Goal: Task Accomplishment & Management: Use online tool/utility

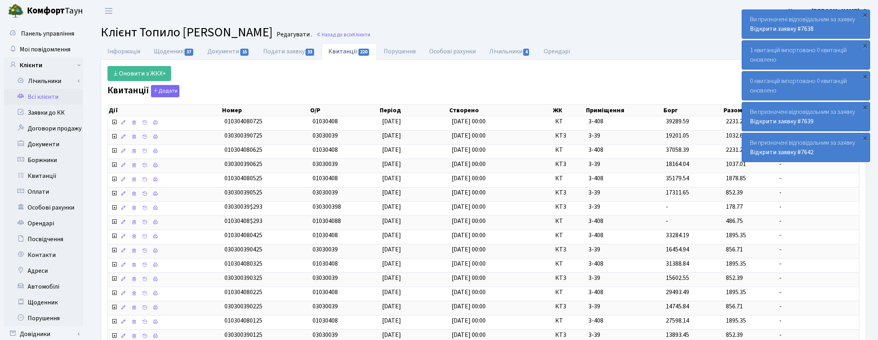
select select "25"
click at [364, 34] on link "Назад до всіх Клієнти" at bounding box center [343, 35] width 54 height 8
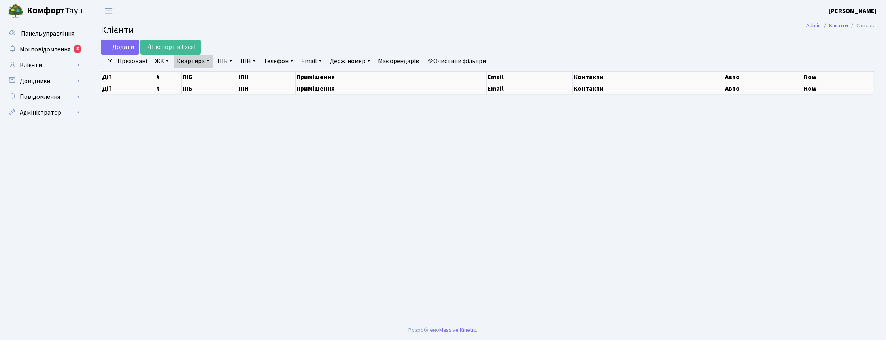
select select "25"
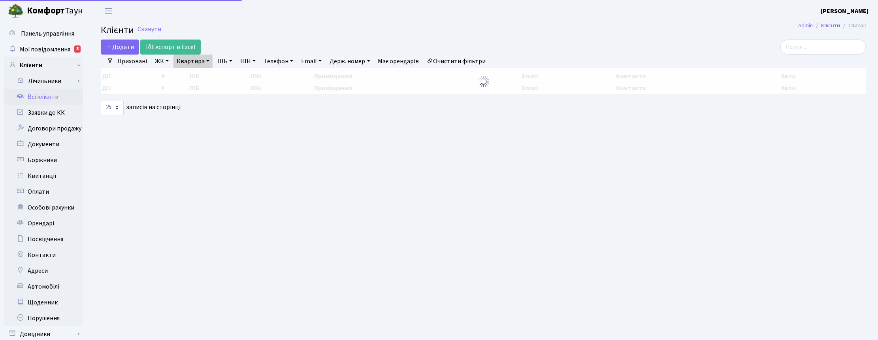
click at [202, 61] on link "Квартира" at bounding box center [193, 61] width 39 height 13
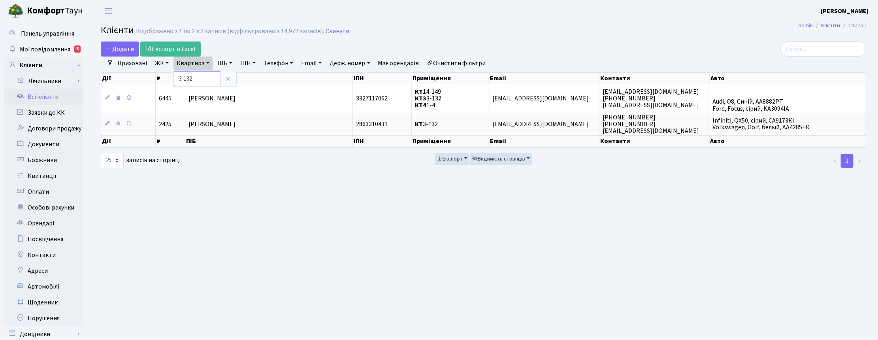
drag, startPoint x: 200, startPoint y: 77, endPoint x: 177, endPoint y: 77, distance: 23.3
click at [177, 77] on input "3-132" at bounding box center [197, 78] width 46 height 15
type input "6-45"
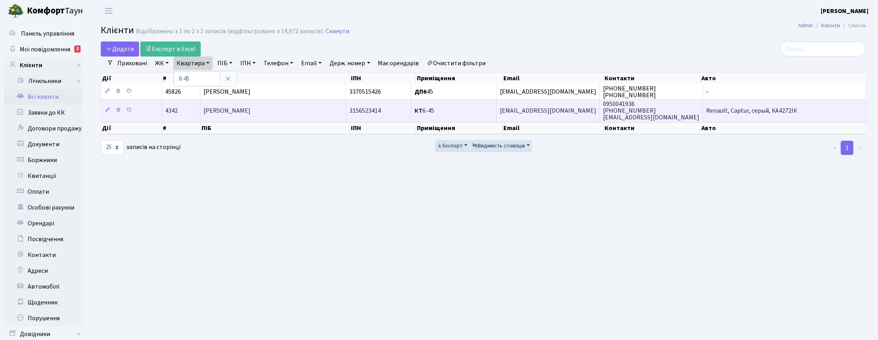
click at [242, 112] on span "[PERSON_NAME]" at bounding box center [227, 110] width 47 height 9
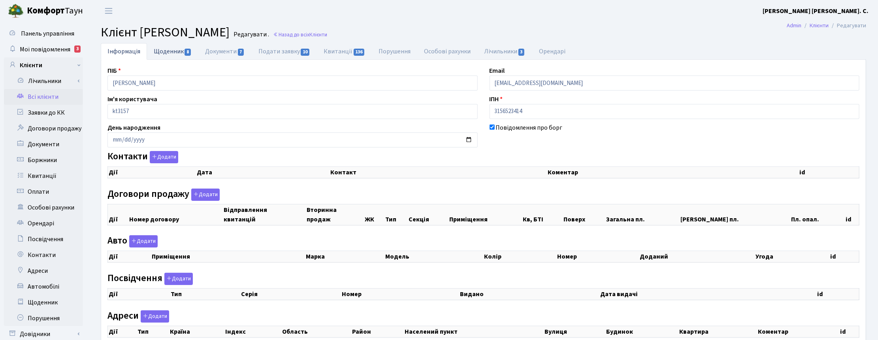
click at [173, 51] on link "Щоденник 8" at bounding box center [172, 51] width 51 height 16
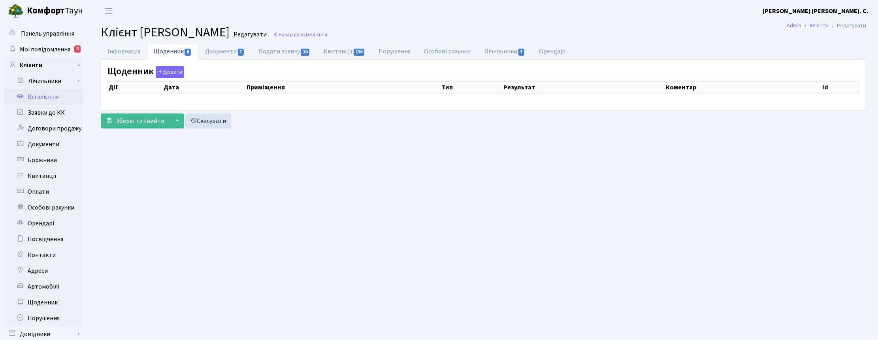
select select "25"
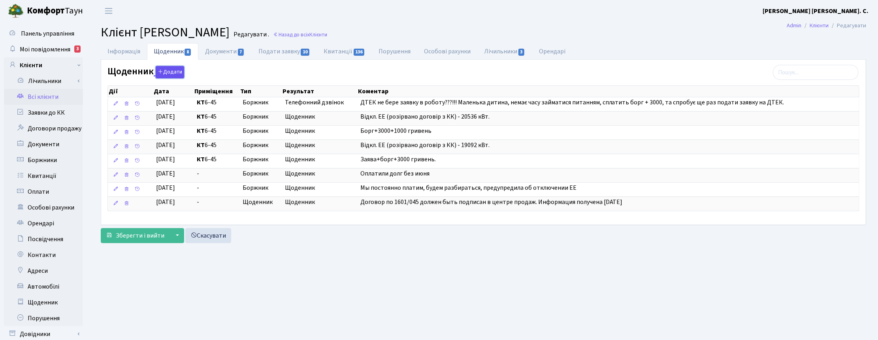
click at [164, 74] on button "Додати" at bounding box center [170, 72] width 28 height 12
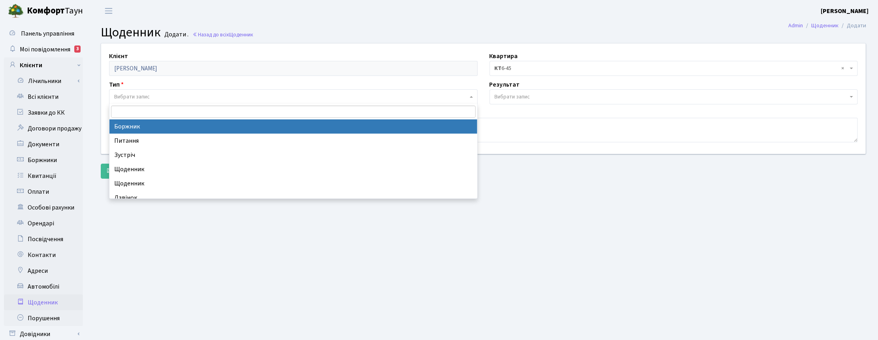
click at [147, 94] on span "Вибрати запис" at bounding box center [132, 97] width 36 height 8
select select "189"
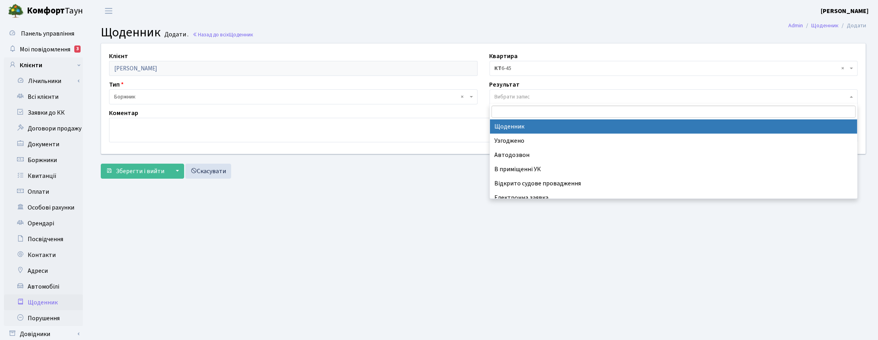
click at [504, 94] on span "Вибрати запис" at bounding box center [513, 97] width 36 height 8
select select "14"
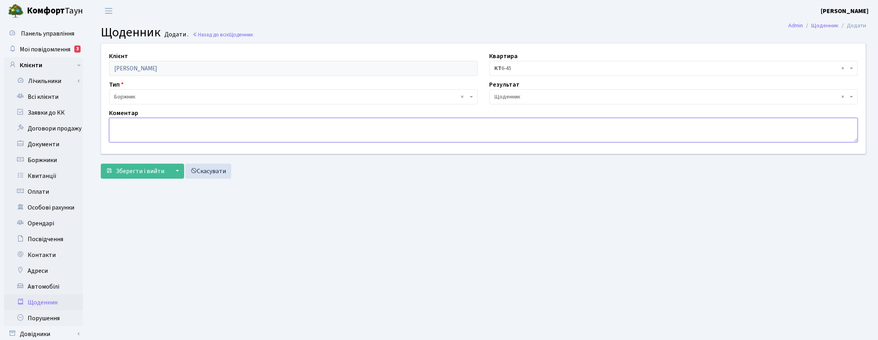
click at [133, 130] on textarea at bounding box center [483, 130] width 749 height 25
type textarea "Оплатили борг + 3000 + 1000 . Вмикаємо ЕЕ"
click at [136, 169] on span "Зберегти і вийти" at bounding box center [140, 171] width 49 height 9
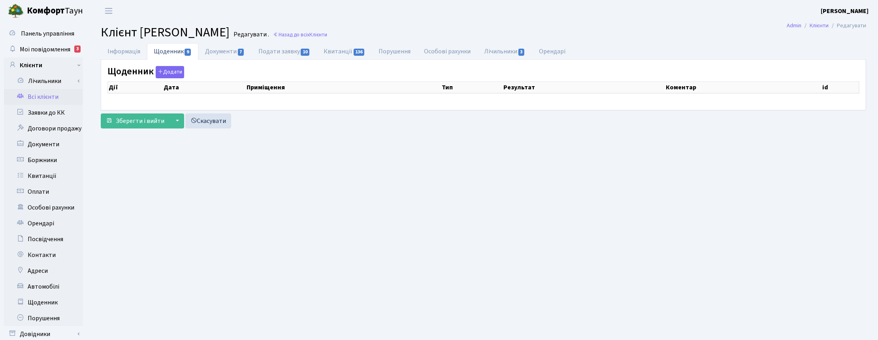
select select "25"
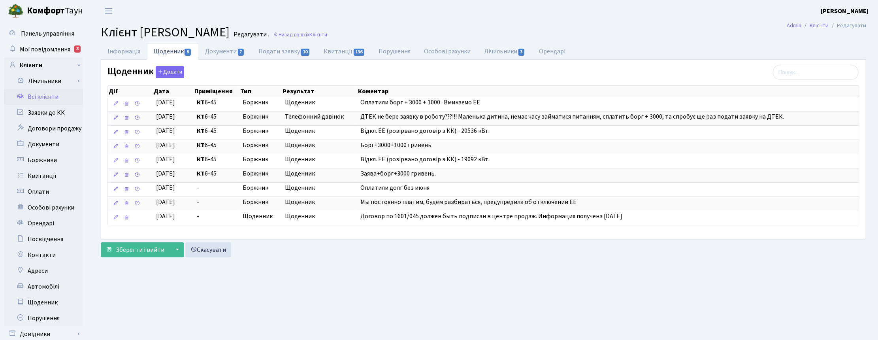
click at [723, 30] on h2 "Клієнт [PERSON_NAME] . Назад до всіх Клієнти" at bounding box center [484, 32] width 766 height 15
click at [673, 39] on h2 "Клієнт Груздюк Максим Леонідович Редагувати . Назад до всіх Клієнти" at bounding box center [484, 32] width 766 height 15
click at [151, 252] on span "Зберегти і вийти" at bounding box center [140, 250] width 49 height 9
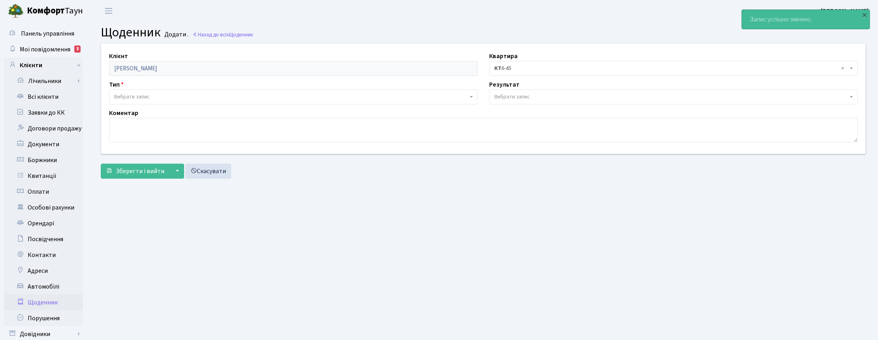
drag, startPoint x: 42, startPoint y: 48, endPoint x: 101, endPoint y: 48, distance: 58.9
click at [42, 48] on span "Мої повідомлення" at bounding box center [45, 49] width 51 height 9
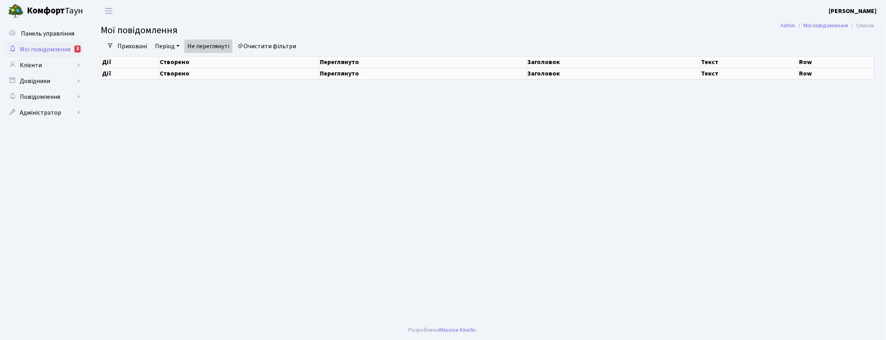
select select "25"
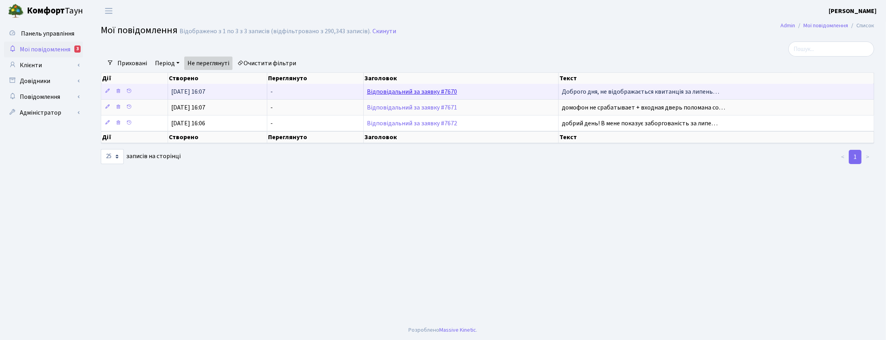
click at [439, 92] on link "Відповідальний за заявку #7670" at bounding box center [412, 91] width 90 height 9
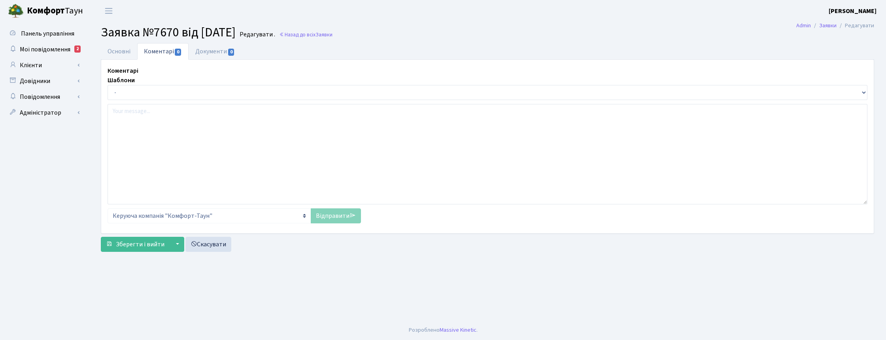
select select "44263"
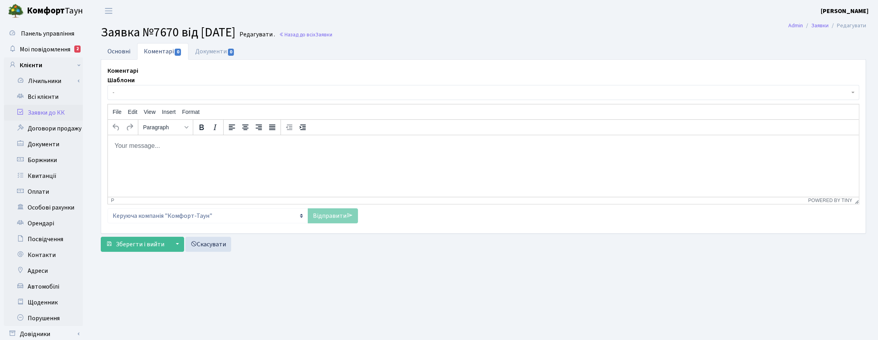
click at [115, 52] on link "Основні" at bounding box center [119, 51] width 36 height 16
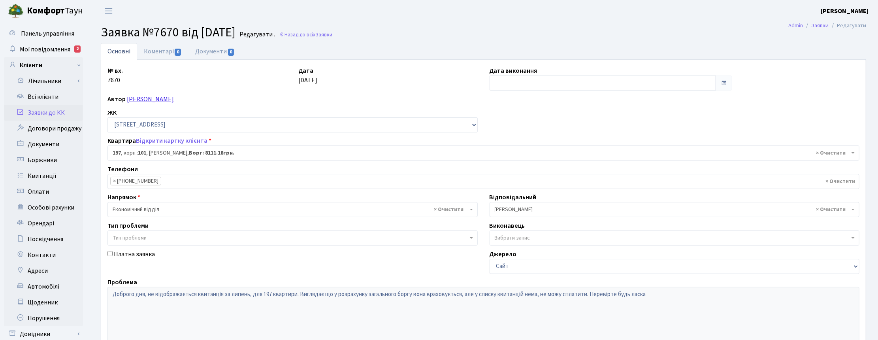
click at [152, 101] on link "Лагода Дмитро Олегович" at bounding box center [150, 99] width 47 height 9
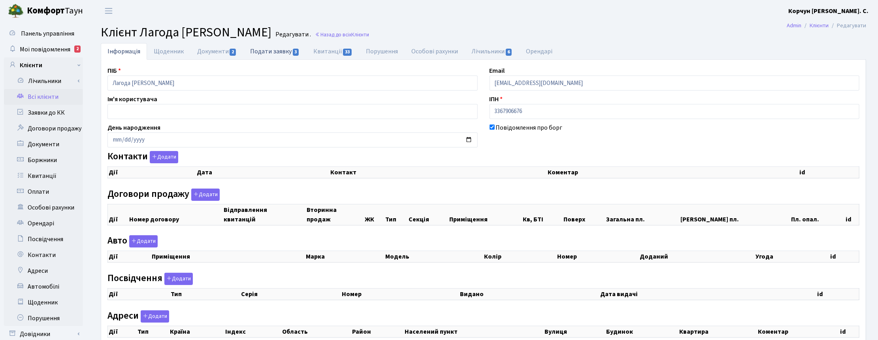
checkbox input "true"
select select "25"
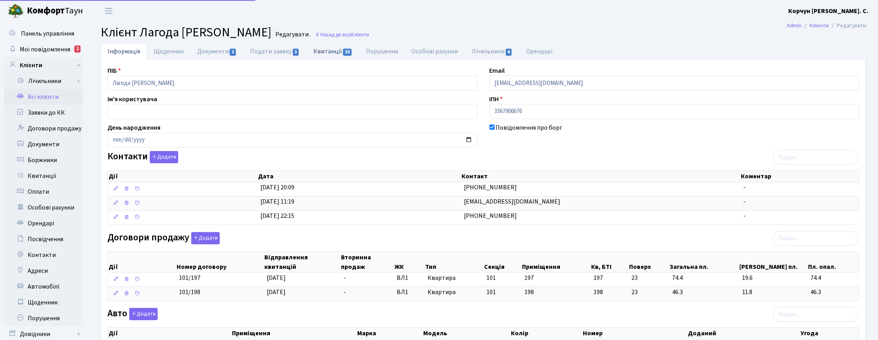
click at [322, 46] on link "Квитанції 33" at bounding box center [333, 51] width 53 height 16
select select "25"
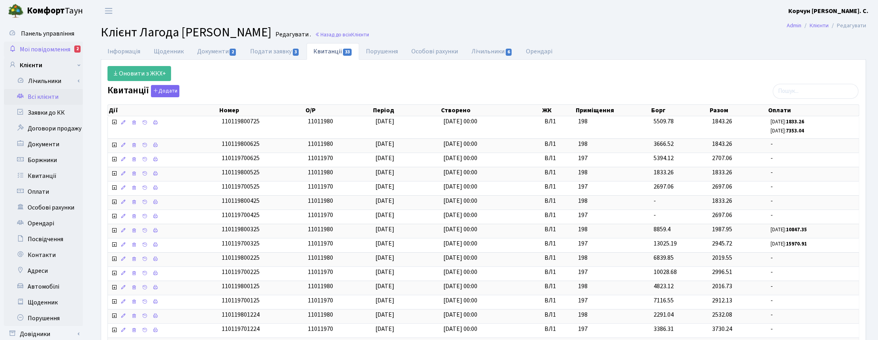
click at [56, 45] on span "Мої повідомлення" at bounding box center [45, 49] width 51 height 9
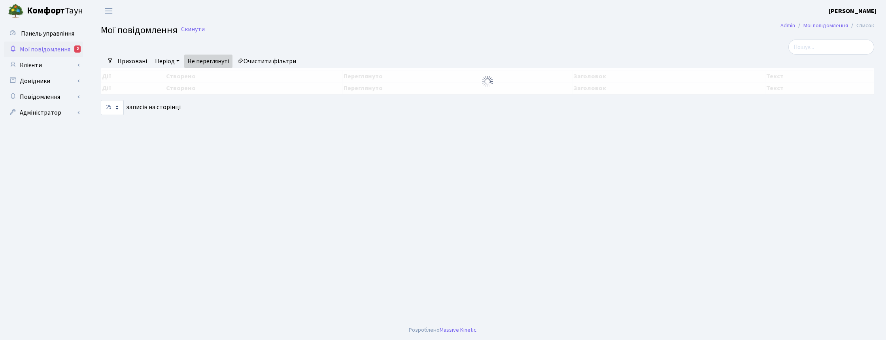
select select "25"
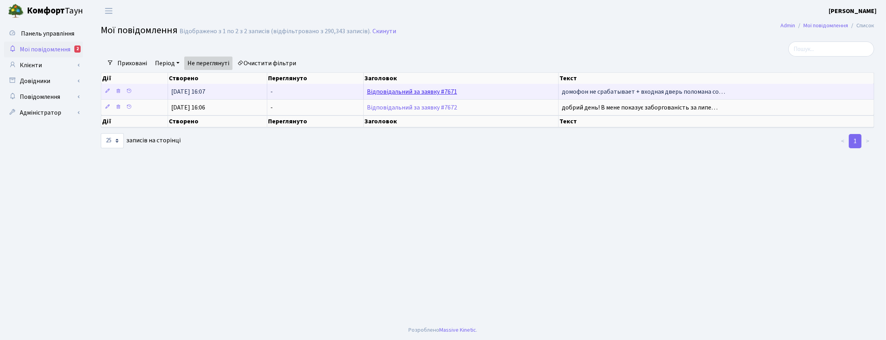
click at [409, 94] on link "Відповідальний за заявку #7671" at bounding box center [412, 91] width 90 height 9
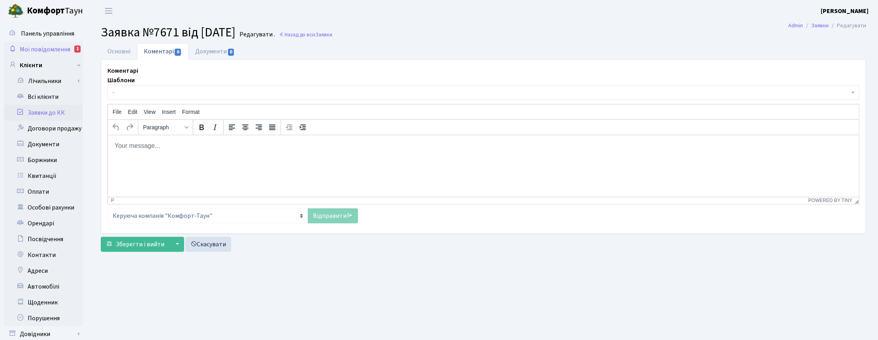
click at [59, 42] on link "Мої повідомлення 1" at bounding box center [43, 50] width 79 height 16
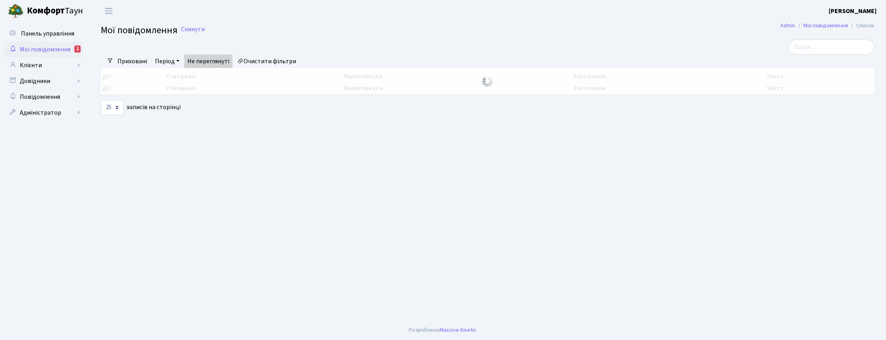
select select "25"
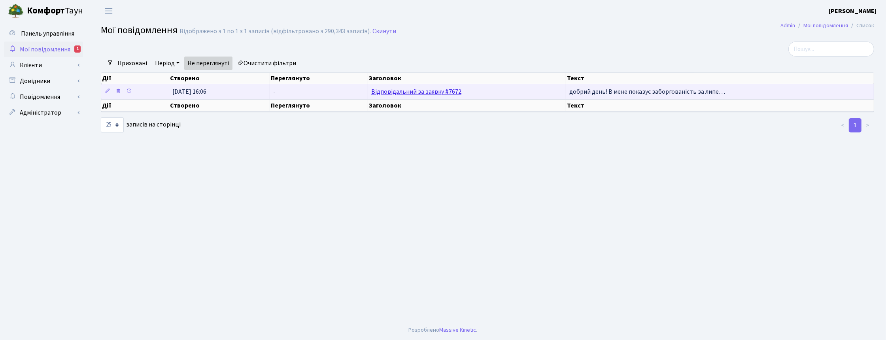
click at [411, 92] on link "Відповідальний за заявку #7672" at bounding box center [416, 91] width 90 height 9
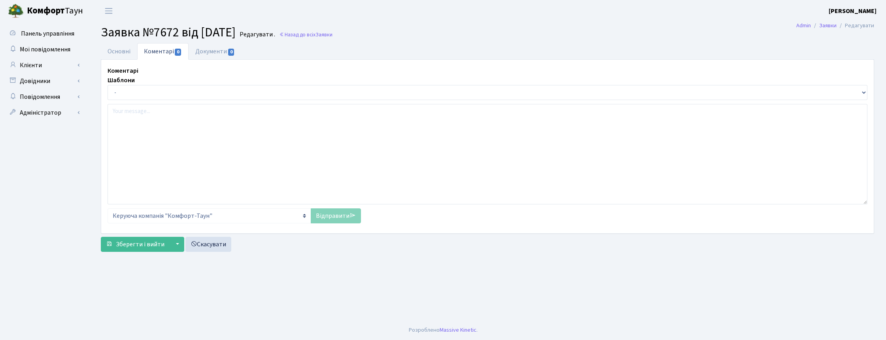
select select "4711"
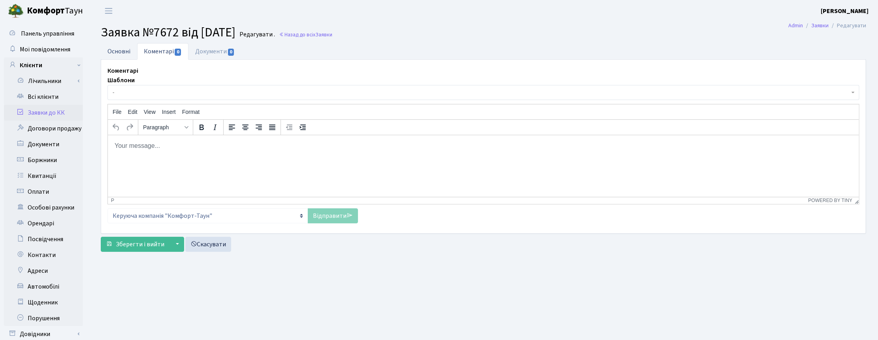
click at [113, 51] on link "Основні" at bounding box center [119, 51] width 36 height 16
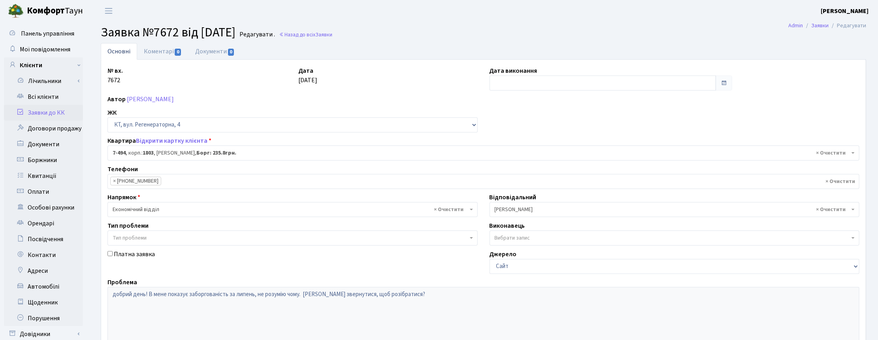
click at [585, 48] on ul "Основні Коментарі 0 Документи 0" at bounding box center [484, 51] width 766 height 17
click at [628, 37] on h2 "Заявка №7672 від 04.09.2025 Редагувати . Назад до всіх Заявки" at bounding box center [484, 32] width 766 height 15
click at [504, 80] on input "text" at bounding box center [603, 83] width 227 height 15
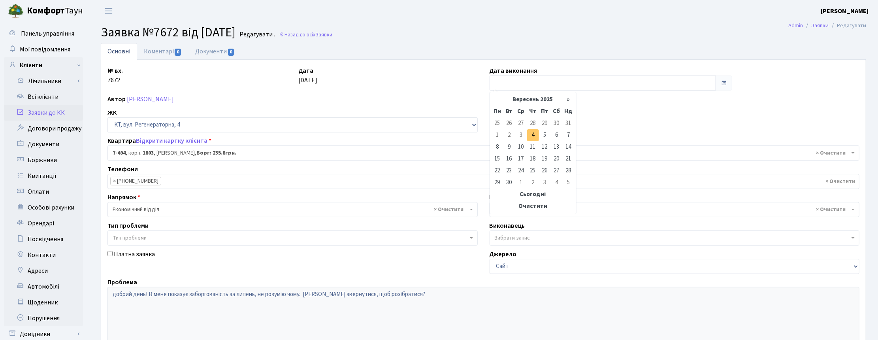
click at [534, 136] on td "4" at bounding box center [533, 135] width 12 height 12
type input "04.09.2025"
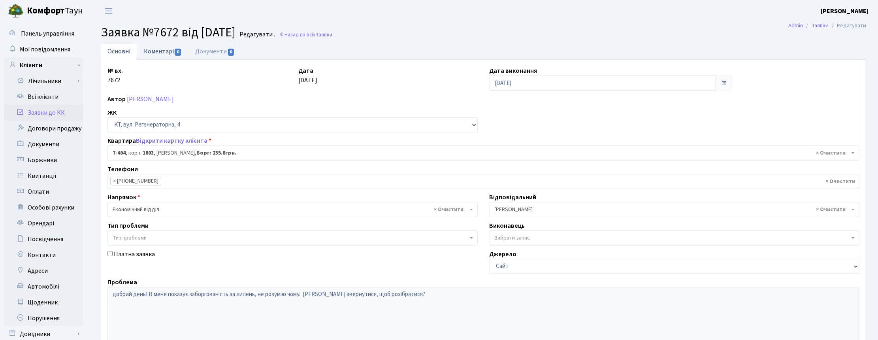
click at [149, 53] on link "Коментарі 0" at bounding box center [162, 51] width 51 height 16
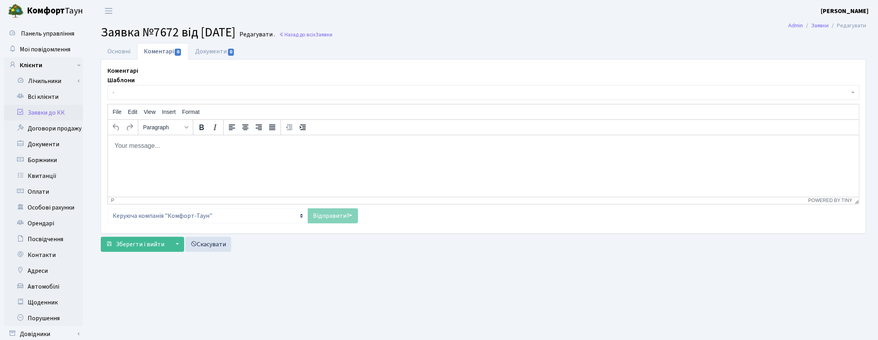
click at [139, 156] on html at bounding box center [484, 145] width 752 height 21
click at [335, 218] on link "Відправити" at bounding box center [333, 215] width 50 height 15
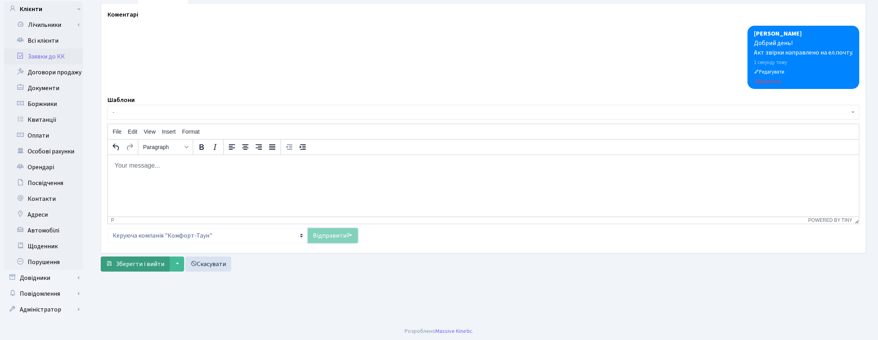
scroll to position [57, 0]
click at [149, 265] on span "Зберегти і вийти" at bounding box center [140, 263] width 49 height 9
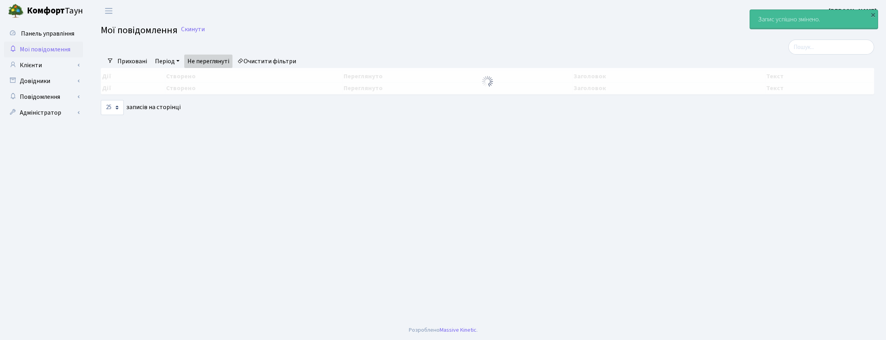
select select "25"
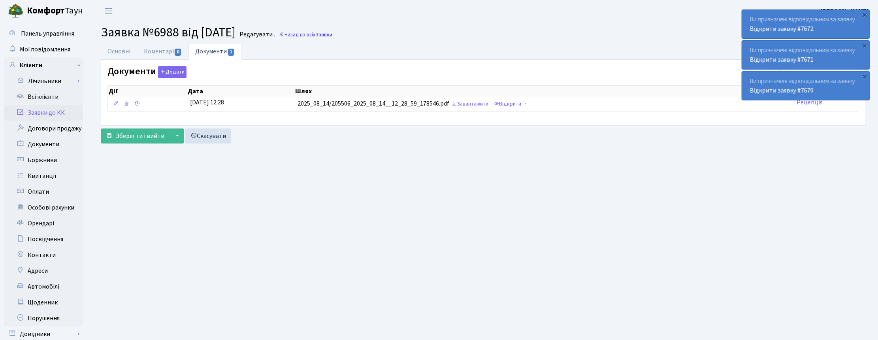
click at [332, 34] on span "Заявки" at bounding box center [323, 35] width 17 height 8
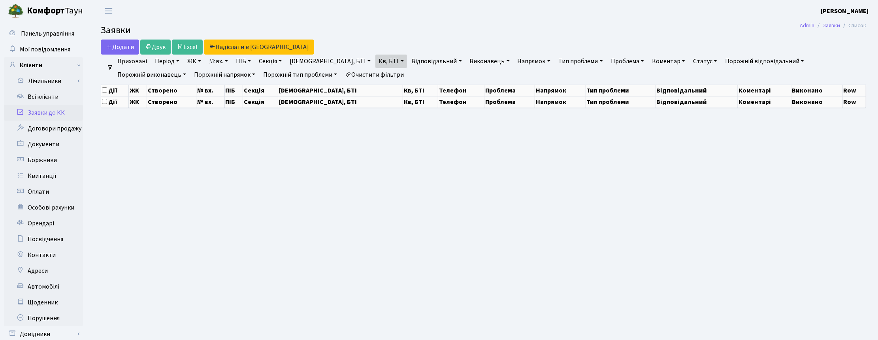
select select "25"
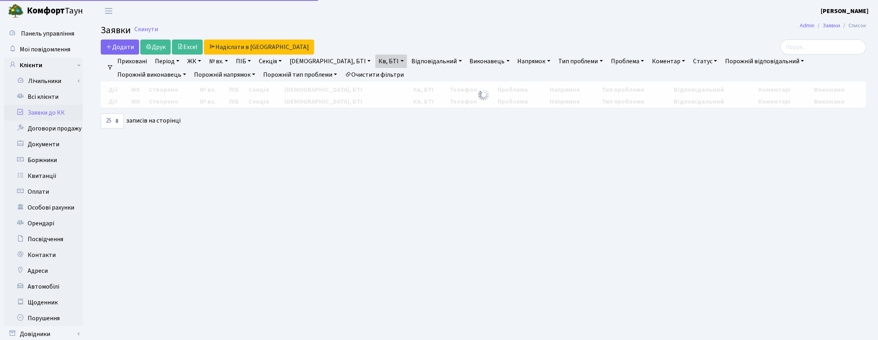
click at [376, 59] on link "Кв, БТІ" at bounding box center [391, 61] width 31 height 13
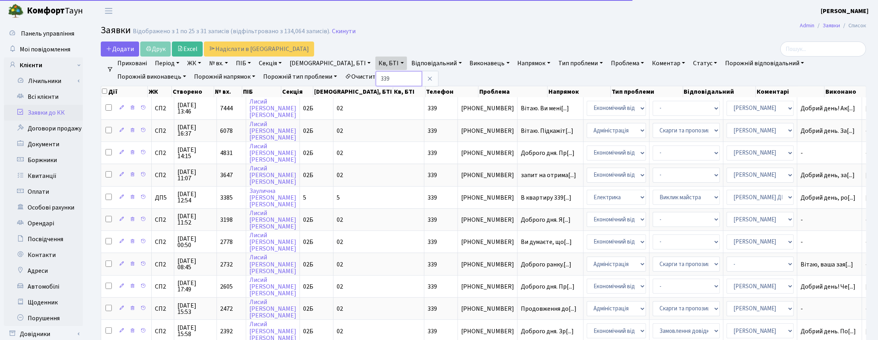
click at [376, 75] on input "339" at bounding box center [399, 78] width 46 height 15
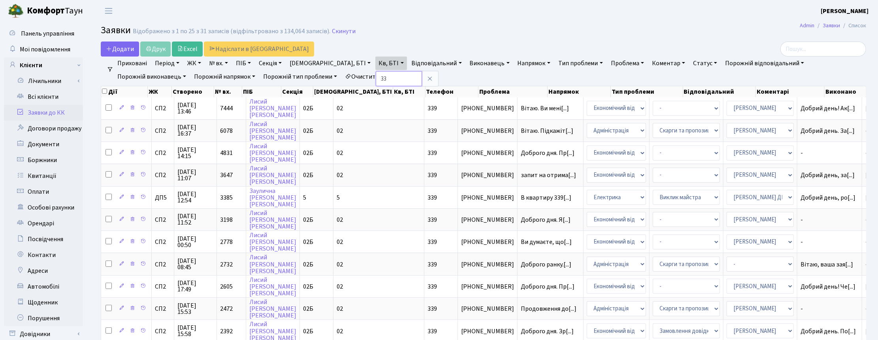
type input "3"
type input "7-494"
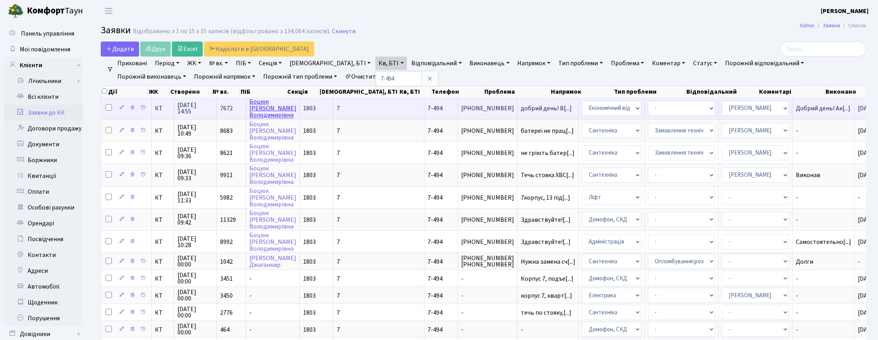
click at [262, 110] on link "Боцюк Тетяна Володимирівна" at bounding box center [272, 108] width 47 height 22
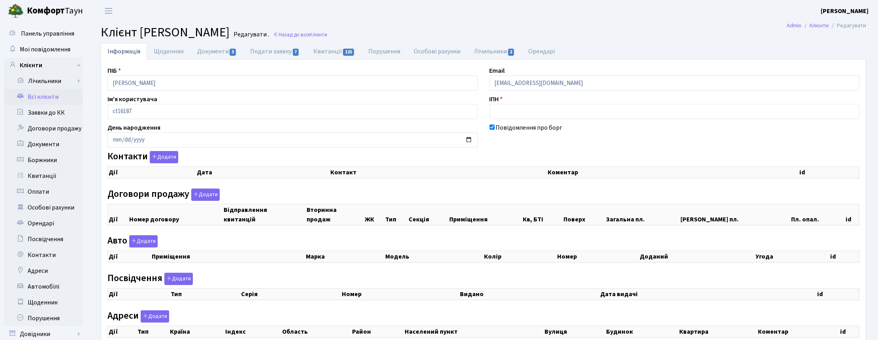
checkbox input "true"
select select "25"
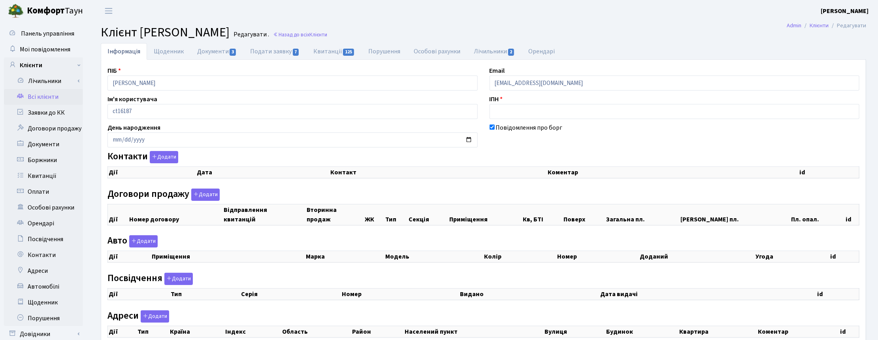
select select "25"
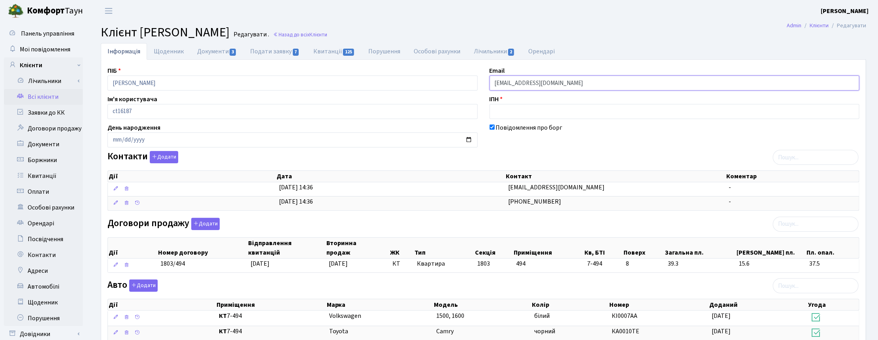
drag, startPoint x: 544, startPoint y: 81, endPoint x: 447, endPoint y: 79, distance: 96.9
click at [447, 79] on div "ПІБ Боцюк Тетяна Володимирівна Email bocyuk@ukr.net Ім'я користувача ct16187 ІП…" at bounding box center [484, 289] width 764 height 446
click at [327, 32] on link "Назад до всіх Клієнти" at bounding box center [300, 35] width 54 height 8
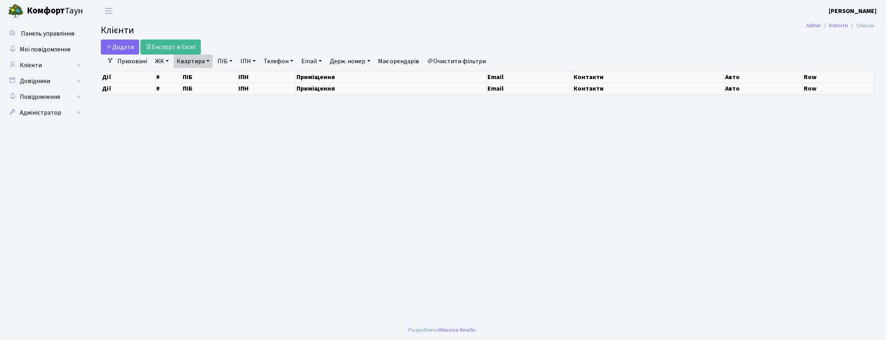
select select "25"
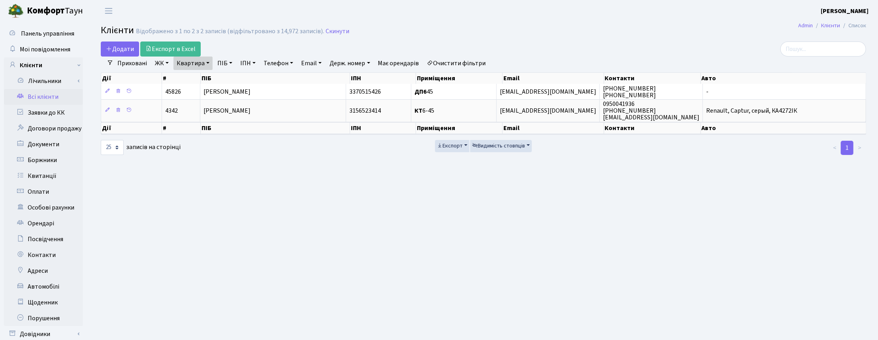
drag, startPoint x: 208, startPoint y: 60, endPoint x: 206, endPoint y: 70, distance: 10.5
click at [208, 60] on link "Квартира" at bounding box center [193, 63] width 39 height 13
click at [200, 77] on input "6-45" at bounding box center [197, 78] width 46 height 15
type input "6"
type input "337"
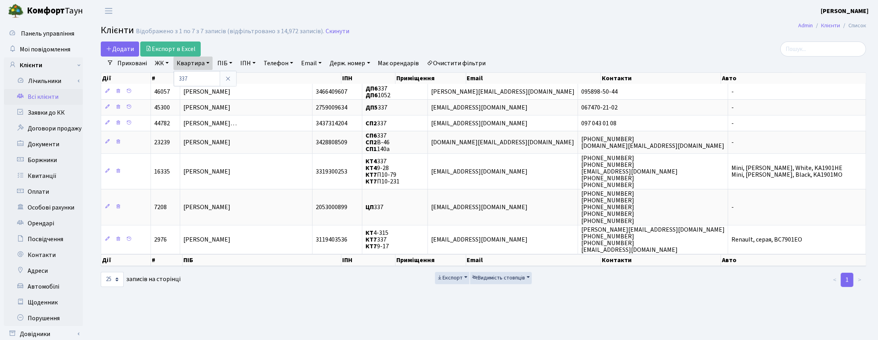
drag, startPoint x: 606, startPoint y: 20, endPoint x: 576, endPoint y: 44, distance: 38.0
click at [606, 20] on header "Комфорт Таун Корчун І. С. Мій обліковий запис Вийти" at bounding box center [439, 11] width 878 height 22
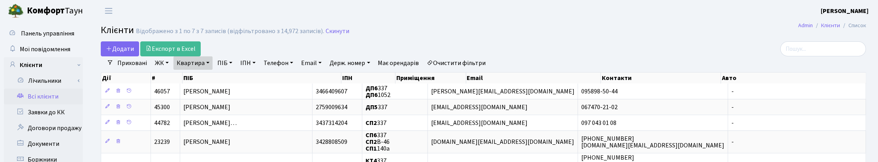
click at [584, 44] on div "Додати Експорт в Excel" at bounding box center [354, 49] width 506 height 15
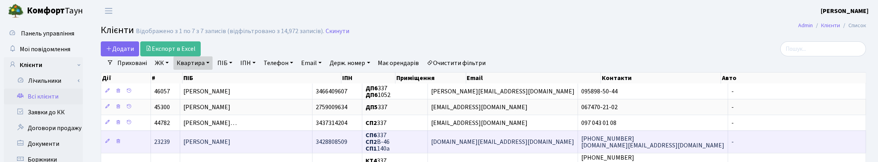
click at [226, 143] on span "[PERSON_NAME]" at bounding box center [206, 142] width 47 height 9
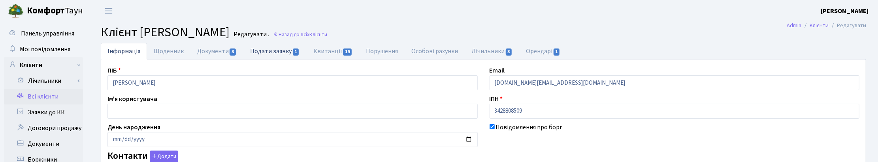
checkbox input "true"
click at [273, 50] on link "Подати заявку 1" at bounding box center [275, 51] width 63 height 16
select select "25"
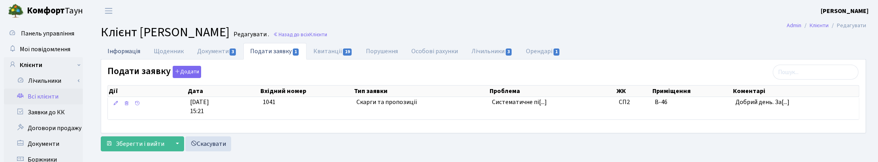
click at [129, 51] on link "Інформація" at bounding box center [124, 51] width 46 height 16
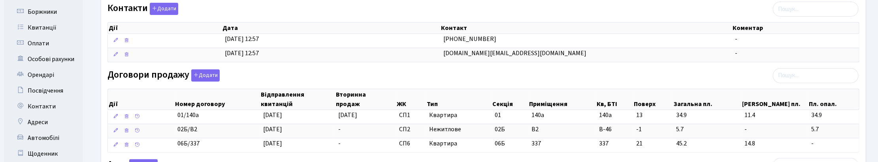
scroll to position [198, 0]
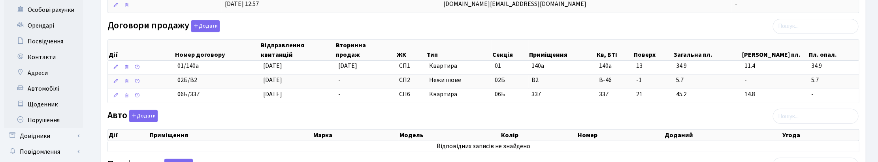
click at [279, 107] on div "Дії Номер договору Відправлення квитанцій Вторинна продаж ЖК Тип Секція Приміще…" at bounding box center [484, 69] width 752 height 74
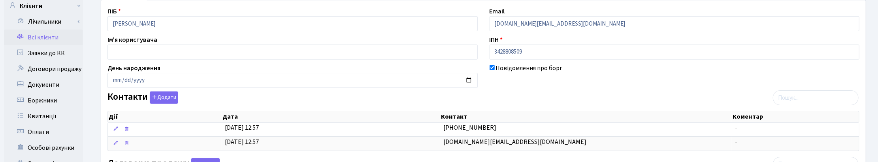
scroll to position [0, 0]
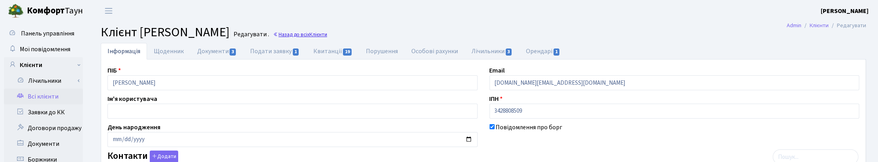
click at [327, 32] on link "Назад до всіх Клієнти" at bounding box center [300, 35] width 54 height 8
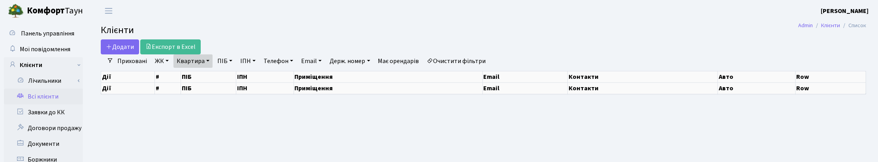
select select "25"
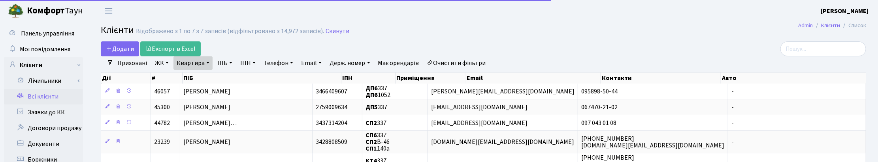
click at [203, 62] on link "Квартира" at bounding box center [193, 63] width 39 height 13
drag, startPoint x: 196, startPoint y: 79, endPoint x: 180, endPoint y: 78, distance: 16.2
click at [180, 78] on input "337" at bounding box center [197, 78] width 46 height 15
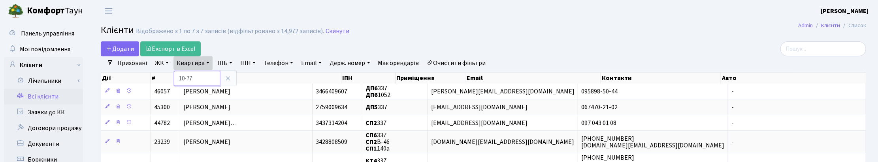
type input "10-77"
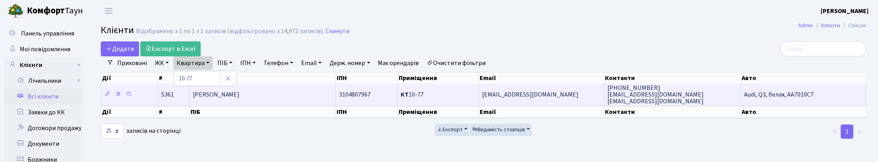
click at [202, 96] on span "Сабадаш Анастасія Олексіївна" at bounding box center [216, 95] width 47 height 9
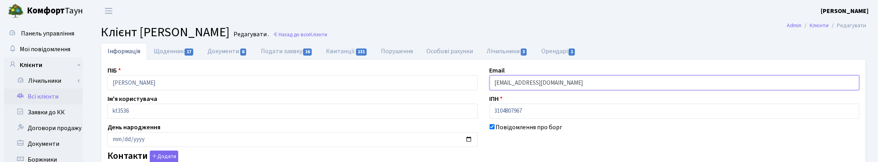
drag, startPoint x: 541, startPoint y: 85, endPoint x: 475, endPoint y: 87, distance: 65.7
checkbox input "true"
select select "25"
click at [327, 33] on link "Назад до всіх Клієнти" at bounding box center [300, 35] width 54 height 8
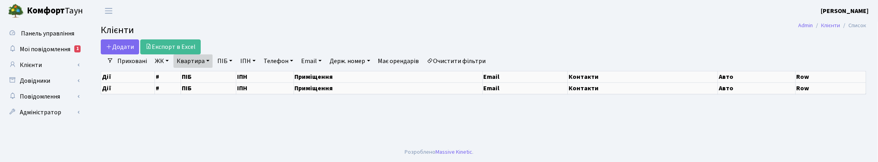
select select "25"
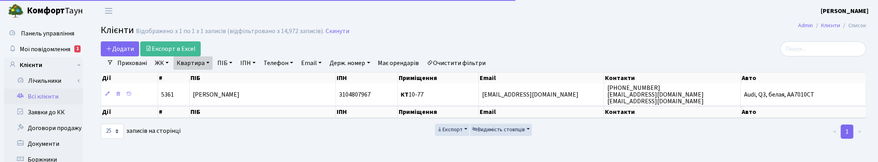
click at [206, 60] on link "Квартира" at bounding box center [193, 63] width 39 height 13
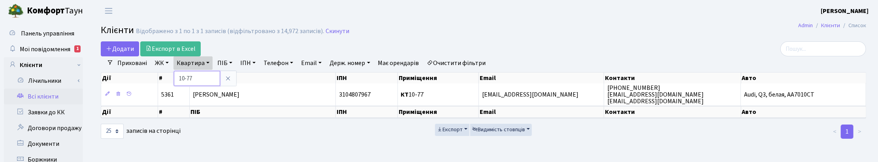
drag, startPoint x: 200, startPoint y: 76, endPoint x: 171, endPoint y: 76, distance: 29.3
click at [171, 76] on div "Додати Експорт в Excel Фільтри Приховані ЖК ТХ, вул. [PERSON_NAME], 1/2 КТ, вул…" at bounding box center [484, 91] width 778 height 98
click at [200, 64] on link "Квартира" at bounding box center [193, 63] width 39 height 13
type input "А"
type input "П022"
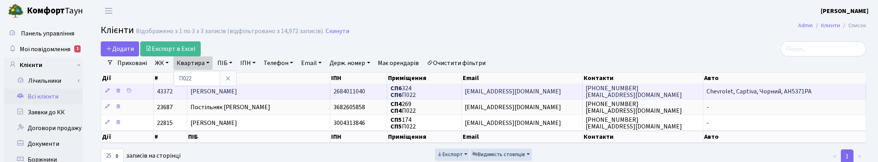
click at [289, 89] on td "[PERSON_NAME]" at bounding box center [258, 91] width 143 height 15
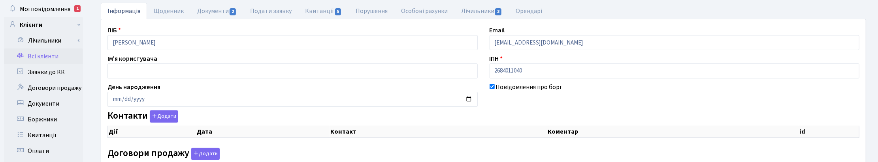
checkbox input "true"
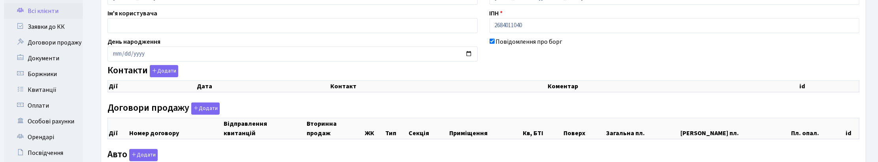
select select "25"
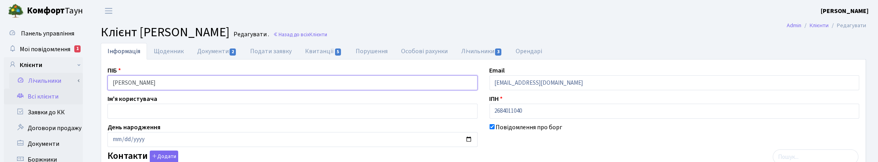
drag, startPoint x: 200, startPoint y: 80, endPoint x: 82, endPoint y: 85, distance: 118.3
click at [716, 26] on h2 "Клієнт Макаренко Кароліна Леонідівна Редагувати . Назад до всіх Клієнти" at bounding box center [484, 32] width 766 height 15
click at [327, 32] on link "Назад до всіх Клієнти" at bounding box center [300, 35] width 54 height 8
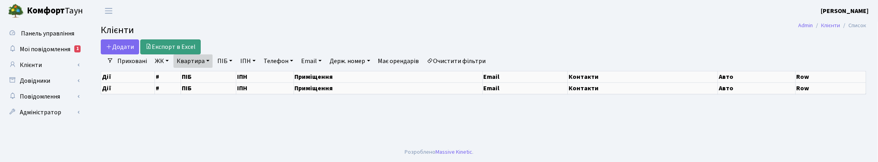
select select "25"
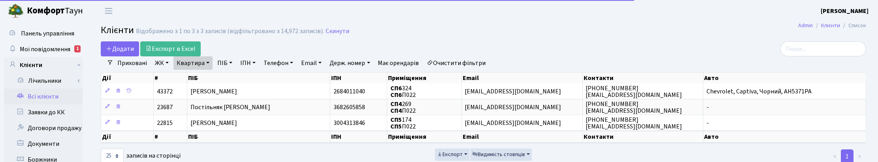
click at [204, 62] on link "Квартира" at bounding box center [193, 63] width 39 height 13
click at [196, 77] on input "П022" at bounding box center [197, 78] width 46 height 15
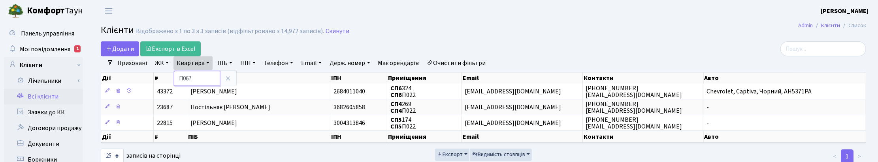
type input "П067"
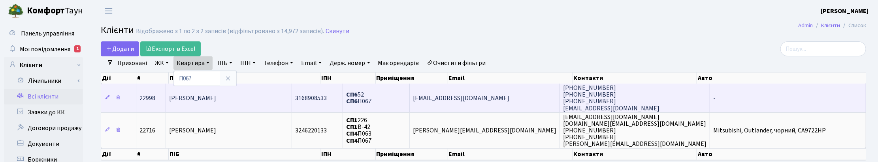
click at [207, 101] on span "[PERSON_NAME]" at bounding box center [192, 98] width 47 height 9
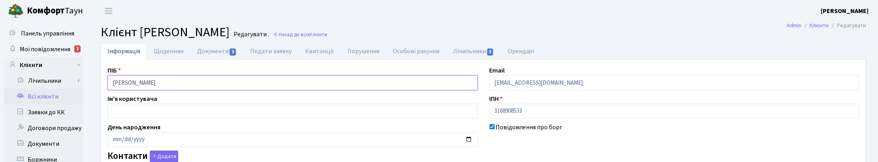
checkbox input "true"
select select "25"
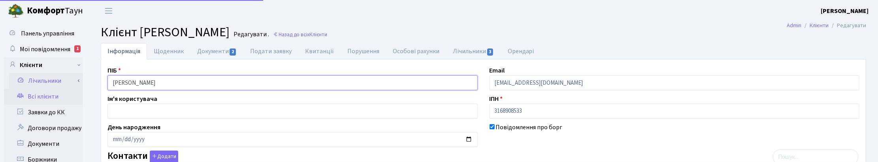
drag, startPoint x: 203, startPoint y: 82, endPoint x: 78, endPoint y: 81, distance: 124.5
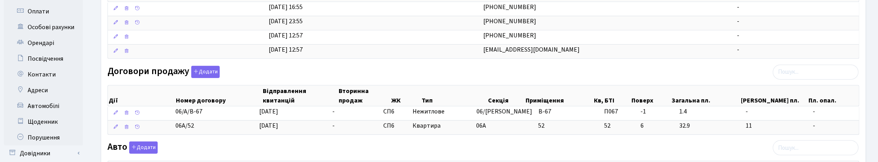
scroll to position [198, 0]
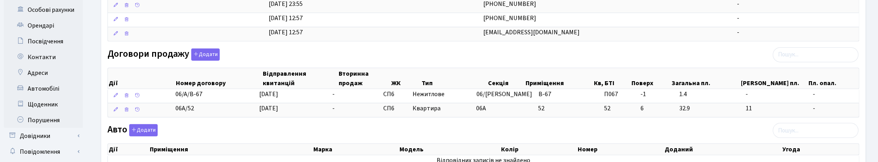
click at [873, 17] on div "Інформація Щоденник Документи 2 Подати заявку Квитанції Порушення Особові рахун…" at bounding box center [483, 140] width 789 height 590
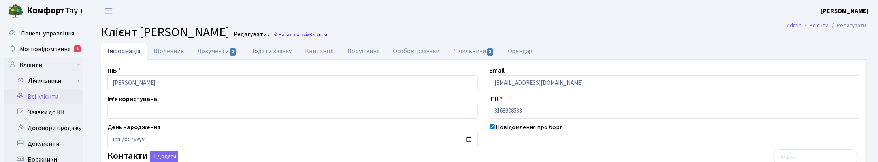
click at [327, 34] on link "Назад до всіх Клієнти" at bounding box center [300, 35] width 54 height 8
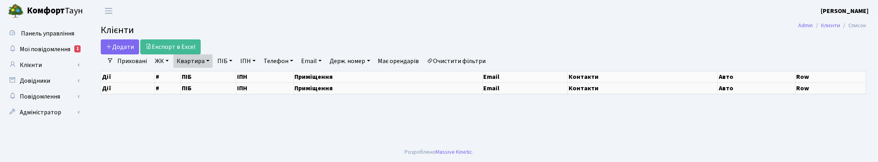
select select "25"
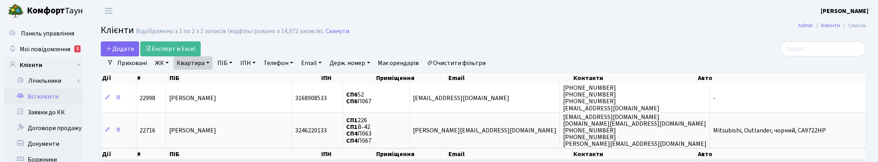
click at [208, 65] on link "Квартира" at bounding box center [193, 63] width 39 height 13
click at [202, 78] on input "П067" at bounding box center [197, 78] width 46 height 15
type input "П011"
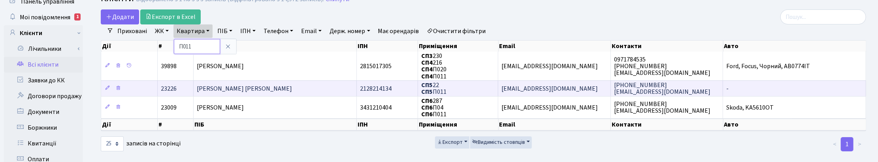
scroll to position [49, 0]
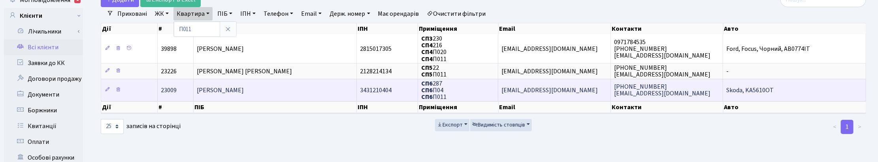
click at [228, 86] on span "[PERSON_NAME]" at bounding box center [220, 90] width 47 height 9
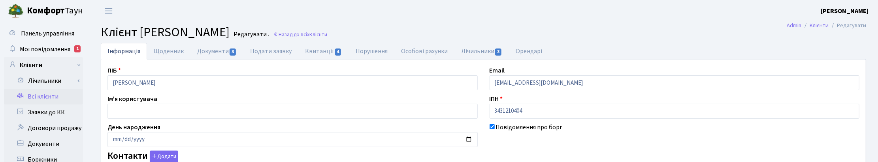
checkbox input "true"
select select "25"
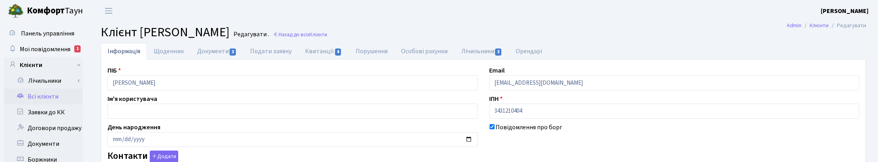
select select "25"
drag, startPoint x: 208, startPoint y: 83, endPoint x: 102, endPoint y: 78, distance: 106.8
click at [104, 80] on div "ПІБ Василенко Анна Олександрівна" at bounding box center [293, 78] width 382 height 25
click at [731, 32] on h2 "Клієнт Василенко Анна Олександрівна Редагувати . Назад до всіх Клієнти" at bounding box center [484, 32] width 766 height 15
click at [380, 30] on h2 "Клієнт Василенко Анна Олександрівна Редагувати . Назад до всіх Клієнти" at bounding box center [484, 32] width 766 height 15
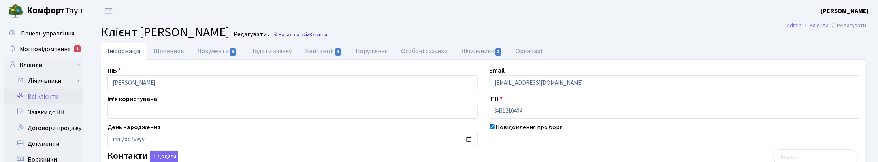
click at [327, 34] on link "Назад до всіх Клієнти" at bounding box center [300, 35] width 54 height 8
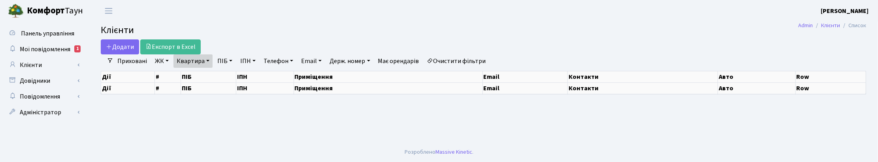
select select "25"
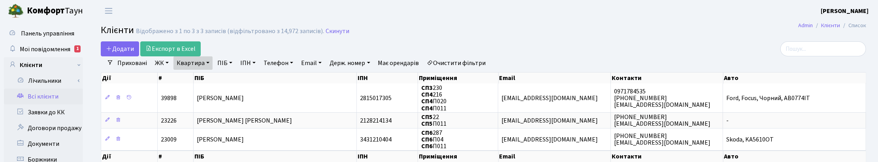
click at [206, 60] on link "Квартира" at bounding box center [193, 63] width 39 height 13
click at [202, 74] on input "П011" at bounding box center [197, 78] width 46 height 15
type input "П056"
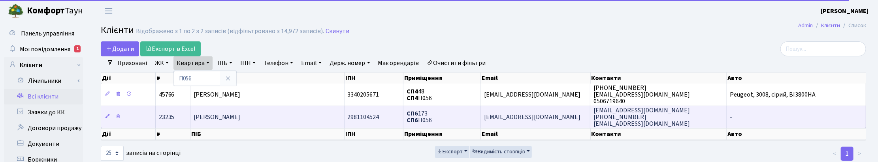
click at [218, 119] on span "[PERSON_NAME]" at bounding box center [217, 117] width 47 height 9
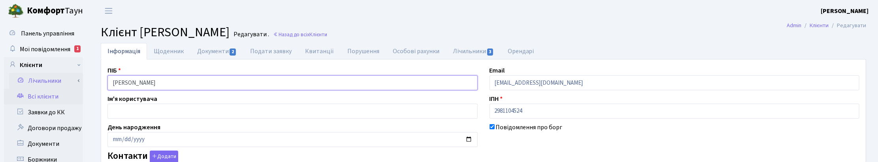
drag, startPoint x: 139, startPoint y: 82, endPoint x: 72, endPoint y: 81, distance: 67.6
checkbox input "true"
select select "25"
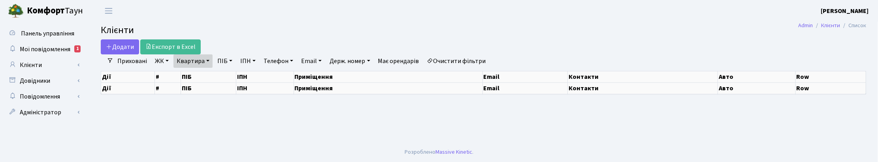
select select "25"
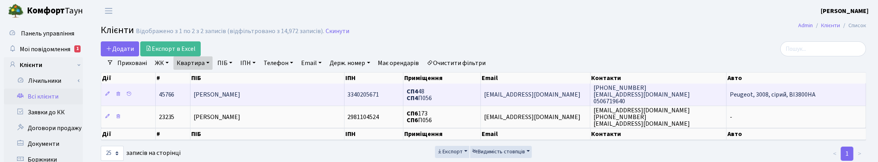
click at [241, 97] on span "Наливайко Юрій Володимирович" at bounding box center [217, 95] width 47 height 9
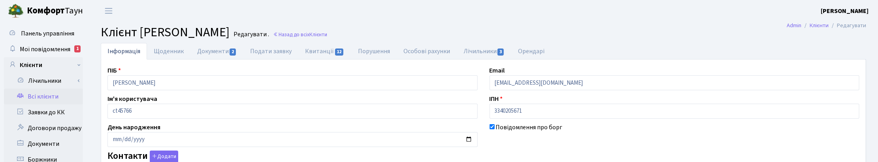
checkbox input "true"
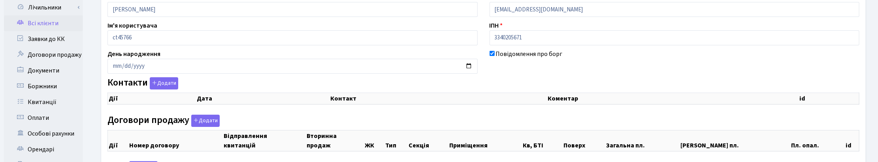
select select "25"
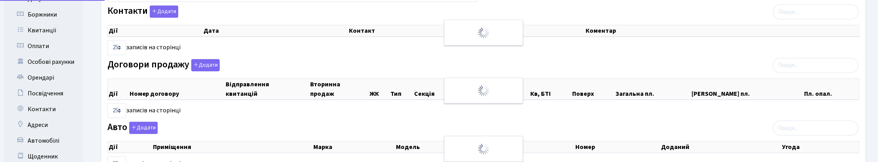
scroll to position [148, 0]
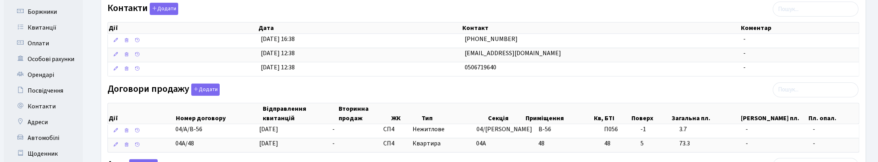
click at [869, 25] on div "Інформація Щоденник Документи 2 Подати заявку Квитанції 12 Порушення Особові ра…" at bounding box center [484, 135] width 778 height 480
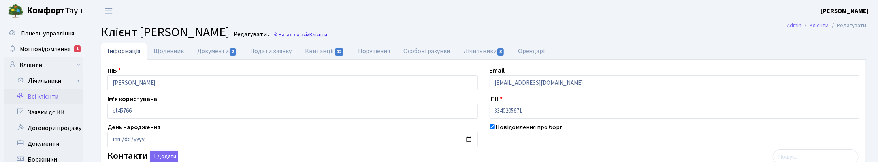
click at [327, 32] on link "Назад до всіх Клієнти" at bounding box center [300, 35] width 54 height 8
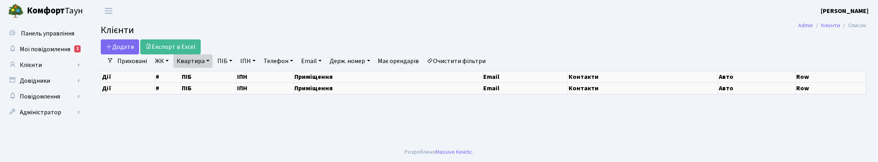
select select "25"
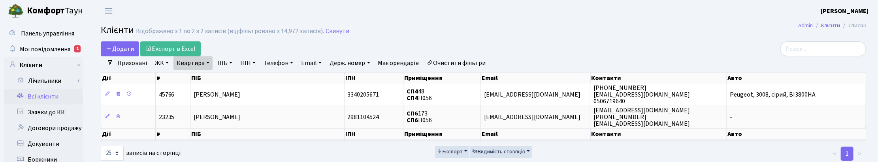
drag, startPoint x: 202, startPoint y: 64, endPoint x: 202, endPoint y: 71, distance: 7.5
click at [202, 64] on link "Квартира" at bounding box center [193, 63] width 39 height 13
click at [200, 80] on input "П056" at bounding box center [197, 78] width 46 height 15
type input "П07"
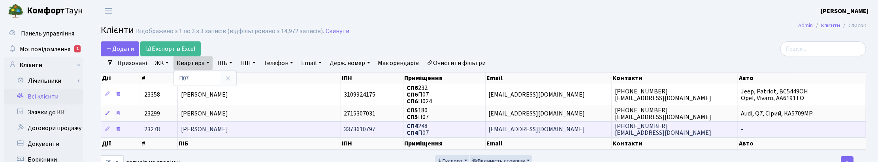
click at [212, 127] on span "Матіюк Максим Андрійович" at bounding box center [204, 130] width 47 height 9
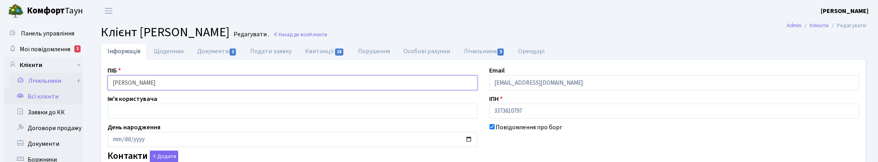
drag, startPoint x: 194, startPoint y: 86, endPoint x: 70, endPoint y: 81, distance: 123.8
checkbox input "true"
select select "25"
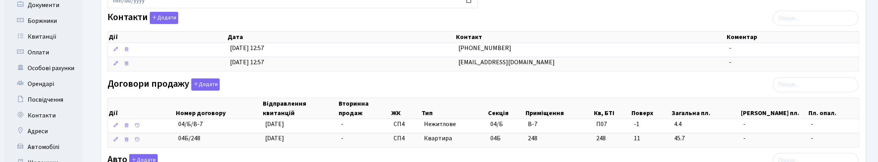
scroll to position [148, 0]
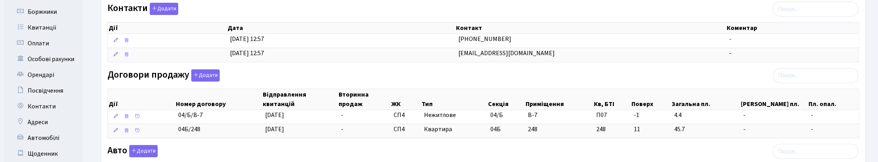
click at [698, 5] on div "Контакти Додати Дії Дата Контакт Коментар Дії Дата Контакт Коментар" at bounding box center [484, 34] width 764 height 63
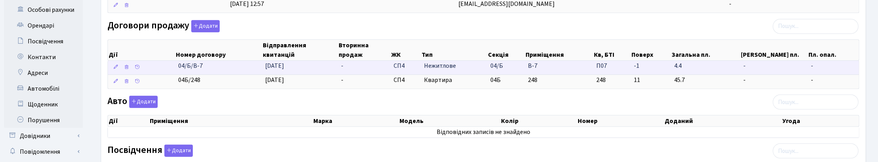
scroll to position [0, 0]
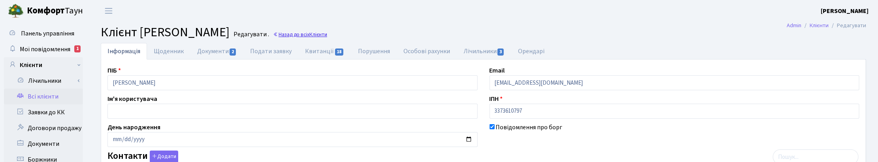
click at [327, 36] on span "Клієнти" at bounding box center [319, 35] width 18 height 8
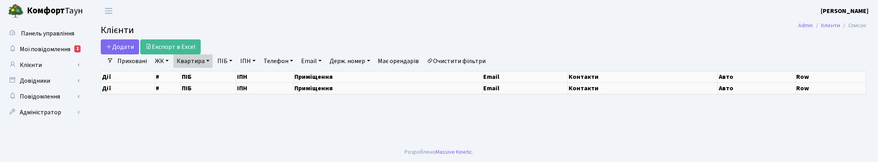
select select "25"
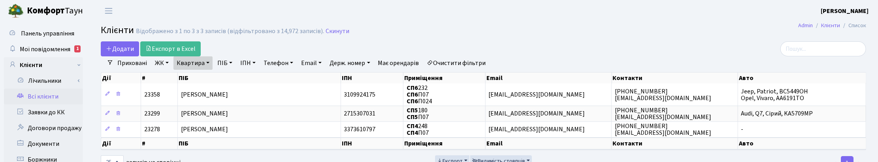
click at [208, 64] on link "Квартира" at bounding box center [193, 63] width 39 height 13
click at [198, 77] on input "П07" at bounding box center [197, 78] width 46 height 15
type input "П068"
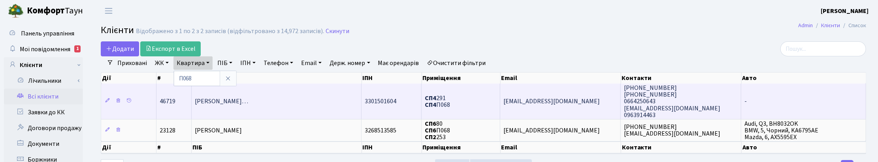
click at [248, 106] on span "[PERSON_NAME]…" at bounding box center [221, 102] width 53 height 9
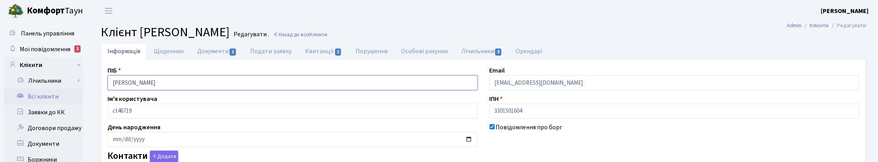
drag, startPoint x: 206, startPoint y: 86, endPoint x: 67, endPoint y: 92, distance: 139.3
checkbox input "true"
select select "25"
click at [327, 34] on link "Назад до всіх Клієнти" at bounding box center [300, 35] width 54 height 8
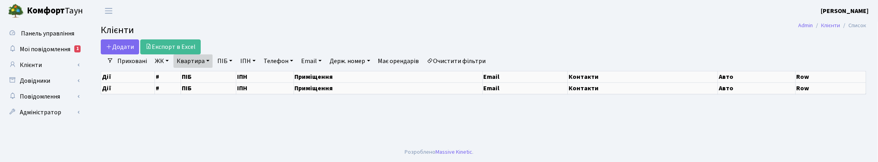
select select "25"
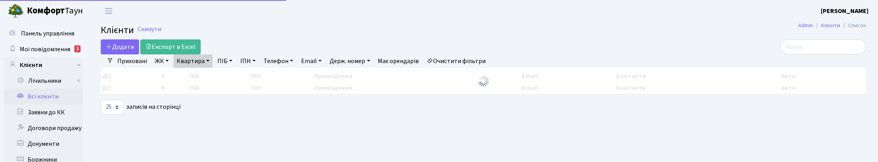
click at [206, 62] on link "Квартира" at bounding box center [193, 61] width 39 height 13
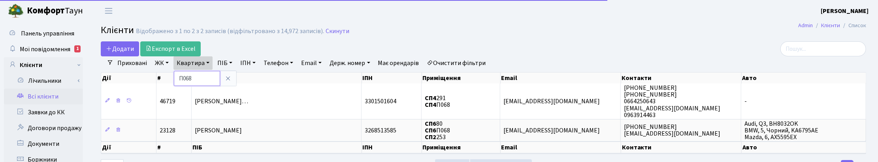
click at [196, 79] on input "П068" at bounding box center [197, 78] width 46 height 15
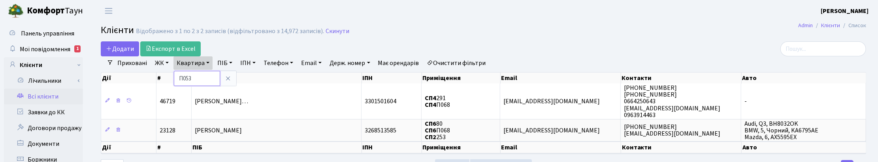
type input "П053"
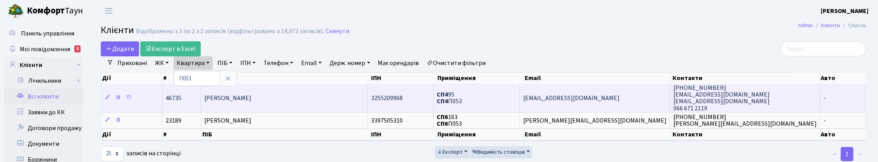
click at [226, 99] on span "Фірсова Анастасія Станіславівна" at bounding box center [227, 98] width 47 height 9
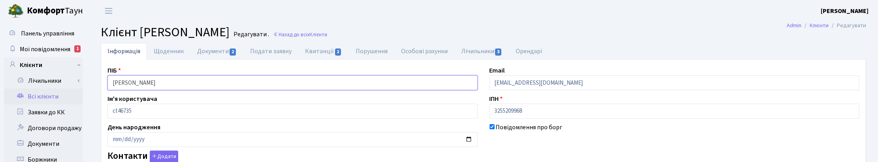
checkbox input "true"
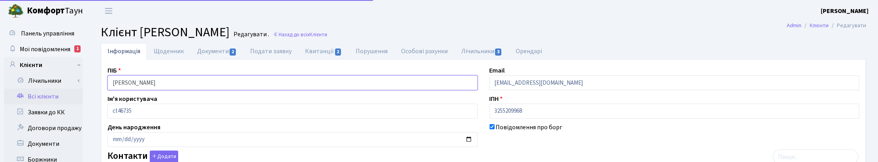
drag, startPoint x: 200, startPoint y: 84, endPoint x: 107, endPoint y: 88, distance: 93.8
click at [107, 88] on div "ПІБ Фірсова Анастасія Станіславівна" at bounding box center [293, 78] width 382 height 25
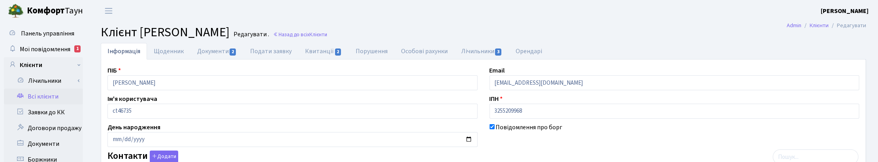
click at [462, 28] on h2 "Клієнт Фірсова Анастасія Станіславівна Редагувати . Назад до всіх Клієнти" at bounding box center [484, 32] width 766 height 15
click at [327, 36] on link "Назад до всіх Клієнти" at bounding box center [300, 35] width 54 height 8
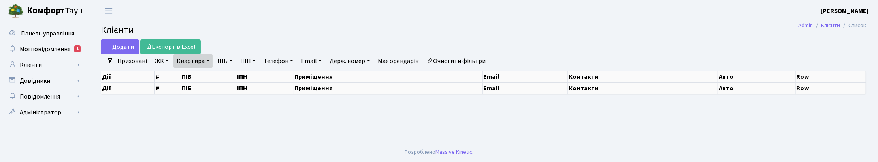
select select "25"
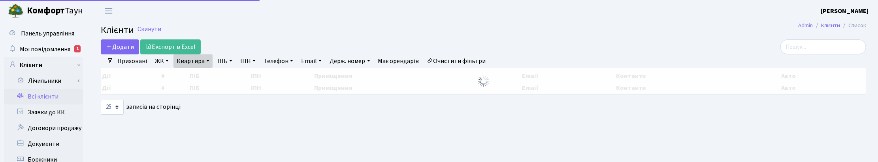
click at [203, 59] on link "Квартира" at bounding box center [193, 61] width 39 height 13
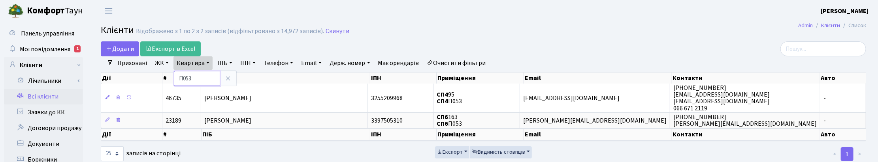
click at [206, 75] on input "П053" at bounding box center [197, 78] width 46 height 15
type input "П03"
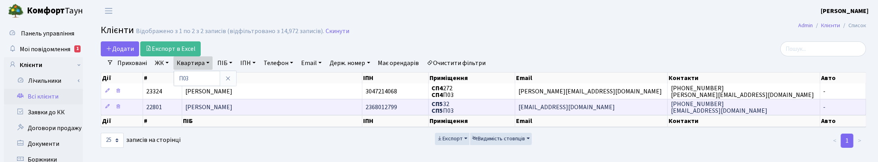
click at [232, 111] on span "[PERSON_NAME]" at bounding box center [208, 107] width 47 height 9
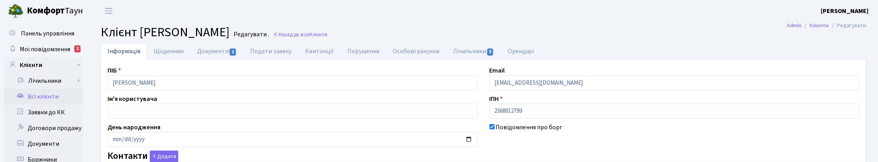
checkbox input "true"
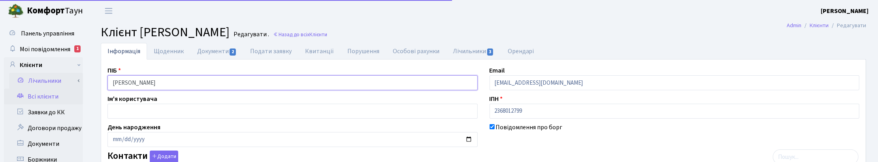
drag, startPoint x: 212, startPoint y: 80, endPoint x: 66, endPoint y: 72, distance: 145.7
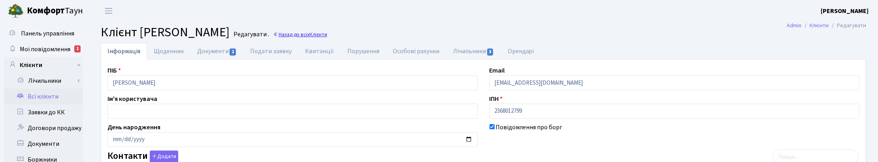
click at [327, 34] on span "Клієнти" at bounding box center [319, 35] width 18 height 8
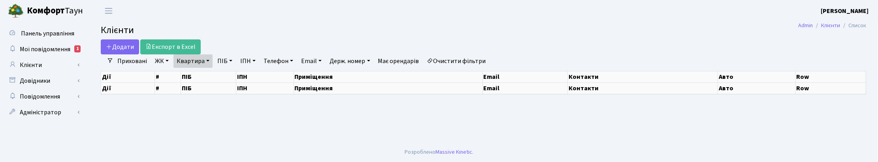
select select "25"
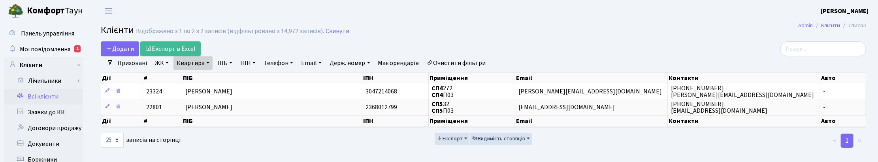
drag, startPoint x: 209, startPoint y: 63, endPoint x: 209, endPoint y: 72, distance: 8.7
click at [209, 63] on link "Квартира" at bounding box center [193, 63] width 39 height 13
click at [204, 78] on input "П03" at bounding box center [197, 78] width 46 height 15
type input "П025"
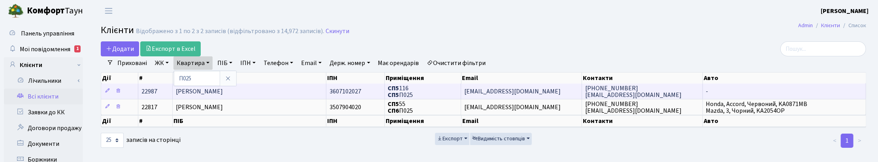
click at [223, 90] on span "Огнівенко Олександра Дмитрівна" at bounding box center [199, 91] width 47 height 9
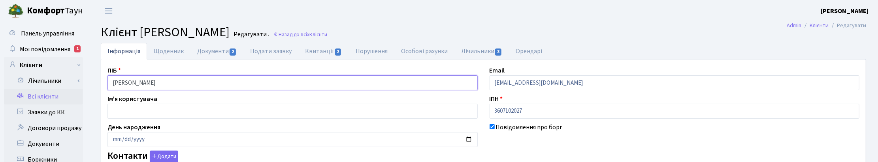
drag, startPoint x: 204, startPoint y: 82, endPoint x: 72, endPoint y: 94, distance: 132.9
checkbox input "true"
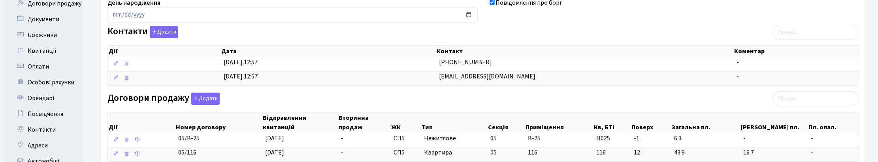
scroll to position [148, 0]
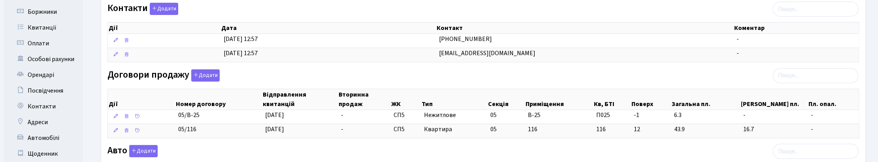
click at [442, 81] on div "Договори продажу Додати Дії Номер договору Відправлення квитанцій Вторинна прод…" at bounding box center [484, 106] width 764 height 72
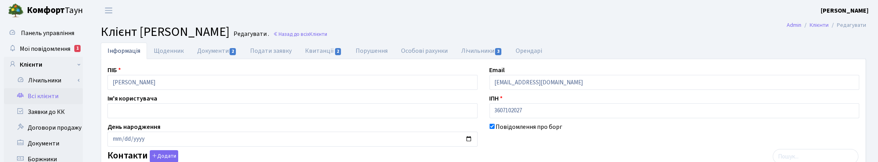
scroll to position [0, 0]
click at [327, 32] on link "Назад до всіх Клієнти" at bounding box center [300, 35] width 54 height 8
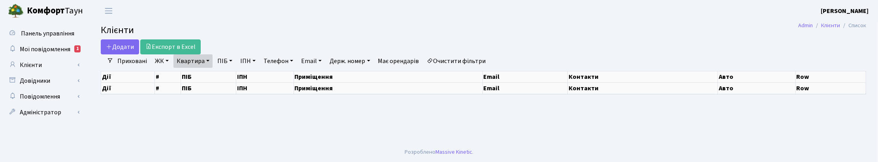
select select "25"
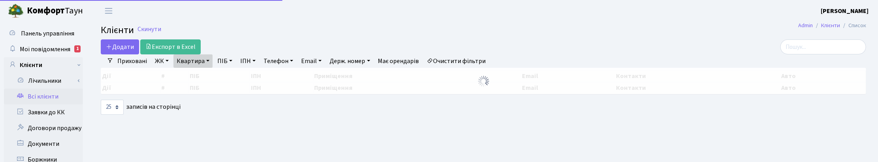
click at [204, 62] on link "Квартира" at bounding box center [193, 61] width 39 height 13
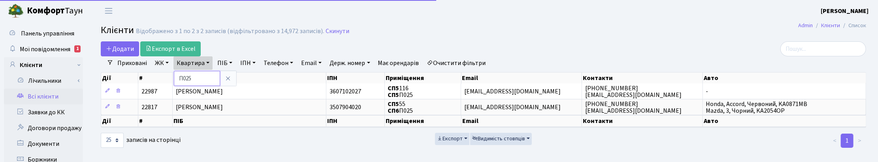
click at [204, 77] on input "П025" at bounding box center [197, 78] width 46 height 15
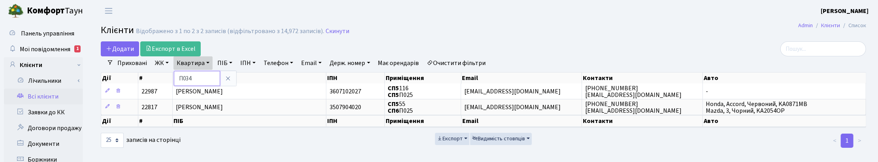
type input "П034"
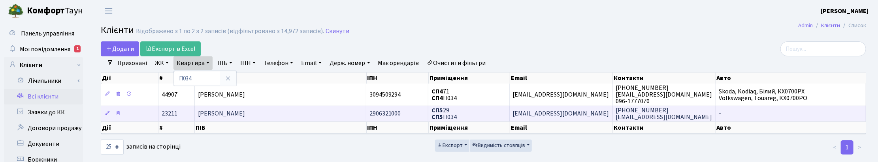
click at [283, 112] on td "[PERSON_NAME]" at bounding box center [280, 114] width 171 height 16
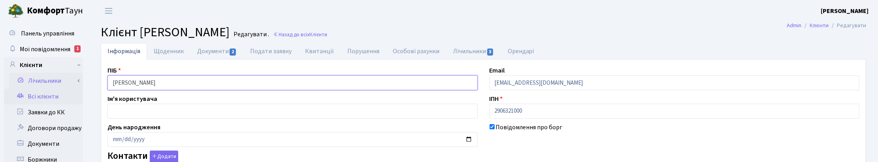
drag, startPoint x: 145, startPoint y: 82, endPoint x: 80, endPoint y: 83, distance: 64.8
checkbox input "true"
select select "25"
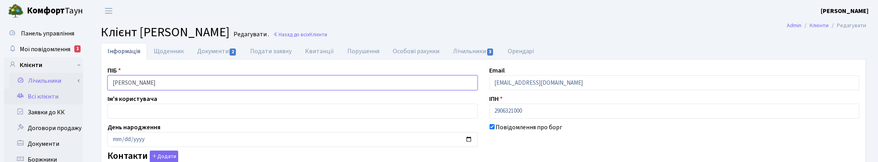
select select "25"
click at [584, 19] on header "Комфорт Таун Корчун І. С. Мій обліковий запис Вийти" at bounding box center [439, 11] width 878 height 22
click at [392, 11] on header "Комфорт Таун Корчун І. С. Мій обліковий запис Вийти" at bounding box center [439, 11] width 878 height 22
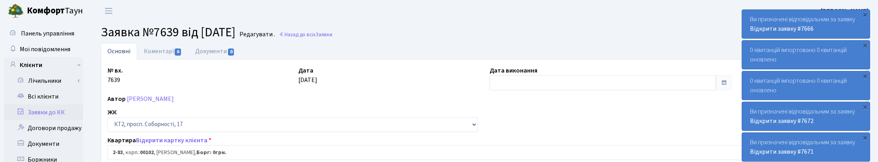
select select "15131"
select select "38"
click at [42, 111] on link "Заявки до КК" at bounding box center [43, 113] width 79 height 16
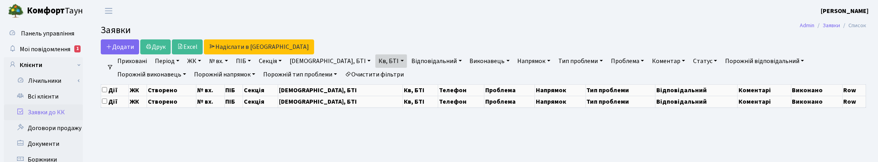
select select "25"
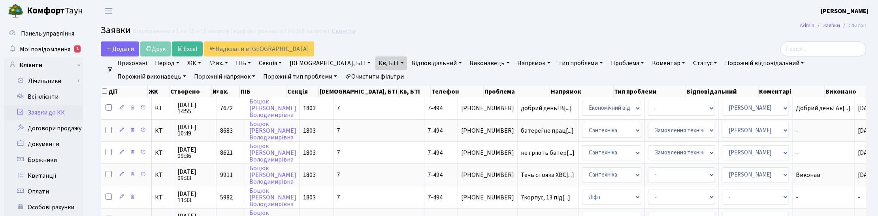
click at [332, 29] on link "Скинути" at bounding box center [344, 32] width 24 height 8
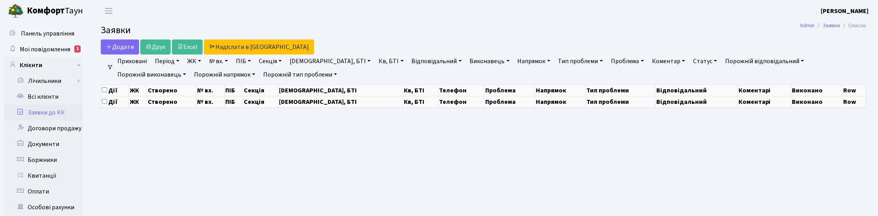
select select "25"
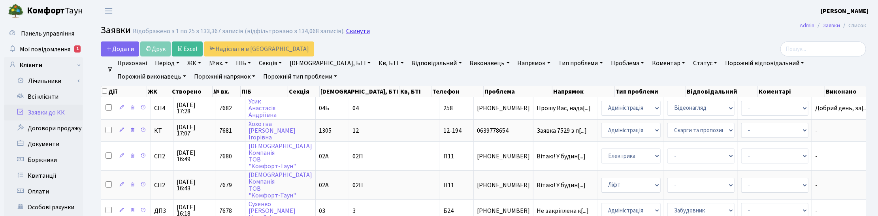
click at [356, 32] on link "Скинути" at bounding box center [358, 32] width 24 height 8
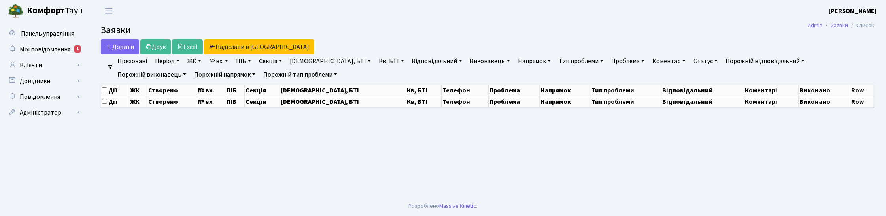
select select "25"
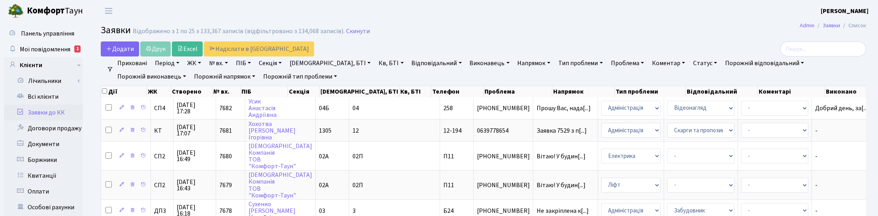
click at [515, 60] on link "Напрямок" at bounding box center [534, 63] width 39 height 13
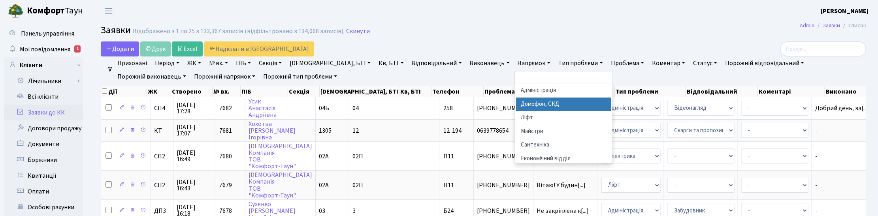
click at [516, 103] on li "Домофон, СКД" at bounding box center [564, 105] width 96 height 14
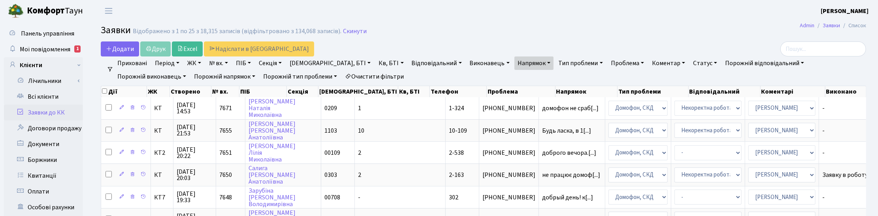
click at [690, 64] on link "Статус" at bounding box center [705, 63] width 30 height 13
click at [691, 107] on link "Не виконано" at bounding box center [722, 111] width 62 height 12
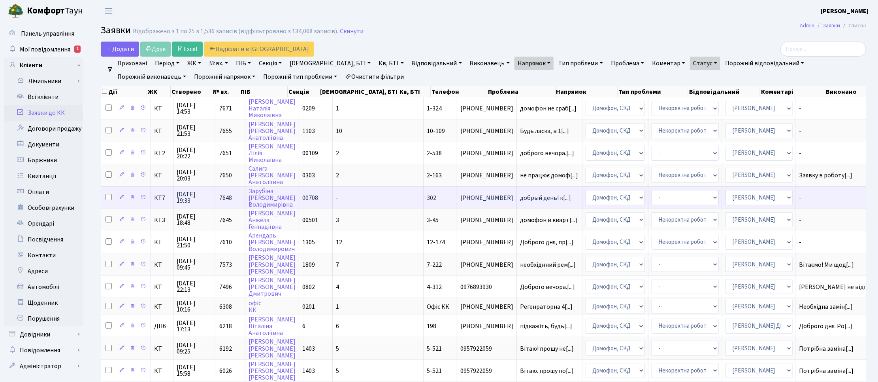
click at [192, 198] on span "03.09.2025 19:33" at bounding box center [195, 197] width 36 height 13
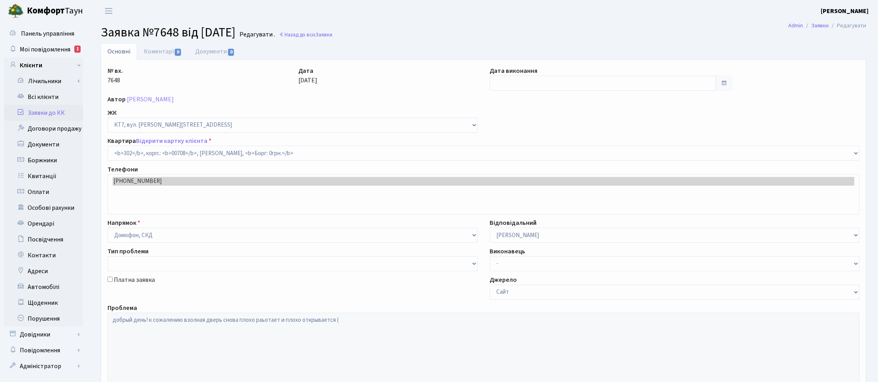
select select "18780"
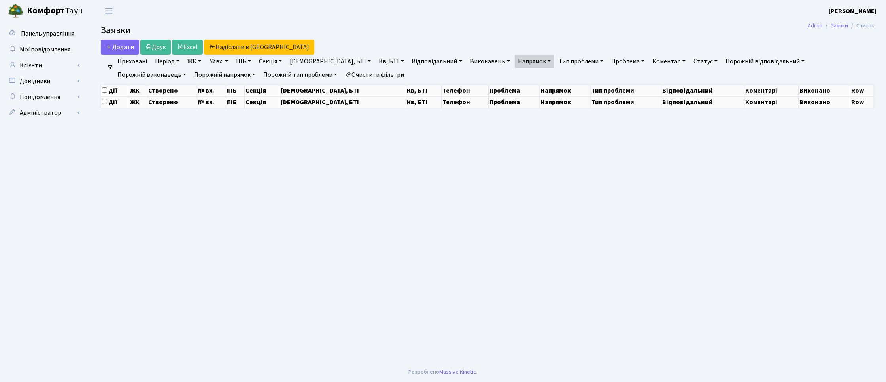
select select "25"
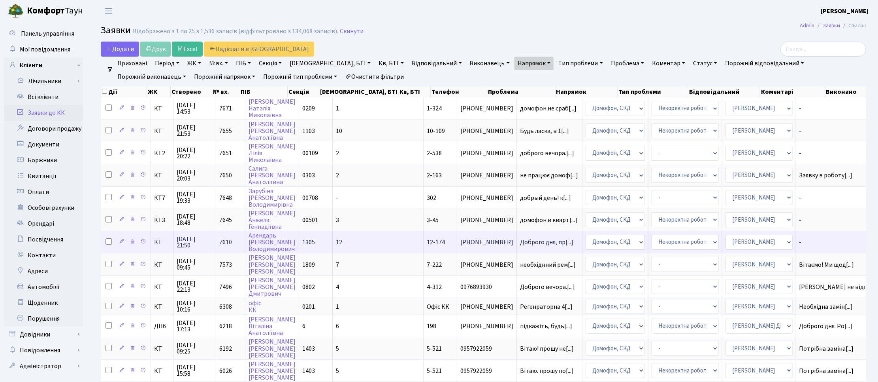
click at [107, 238] on input "checkbox" at bounding box center [109, 241] width 6 height 6
checkbox input "true"
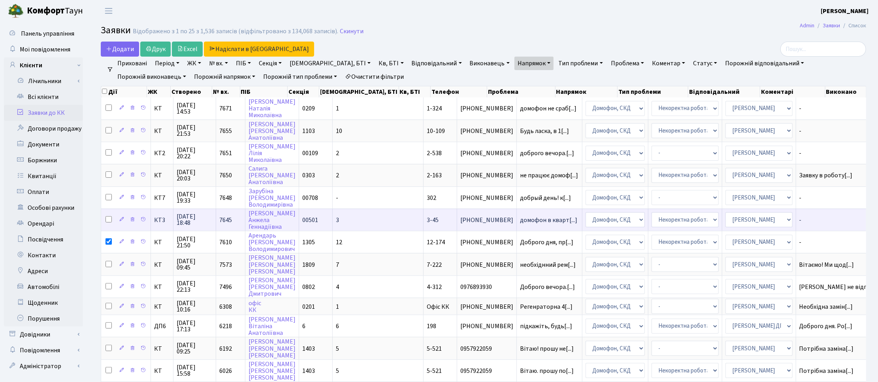
click at [109, 216] on input "checkbox" at bounding box center [109, 219] width 6 height 6
checkbox input "true"
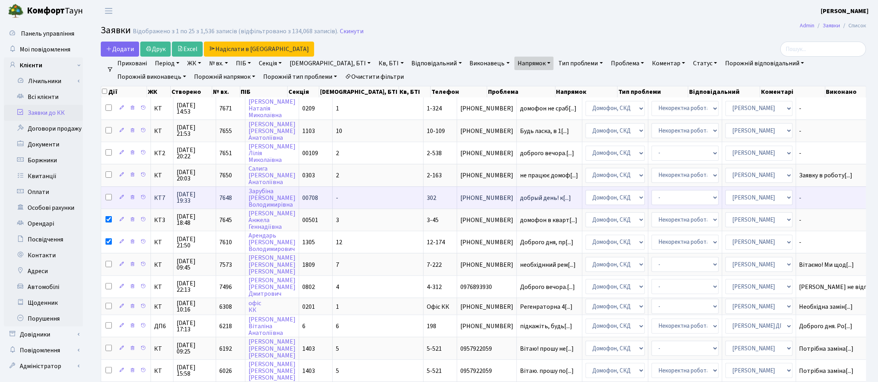
click at [107, 194] on input "checkbox" at bounding box center [109, 197] width 6 height 6
checkbox input "true"
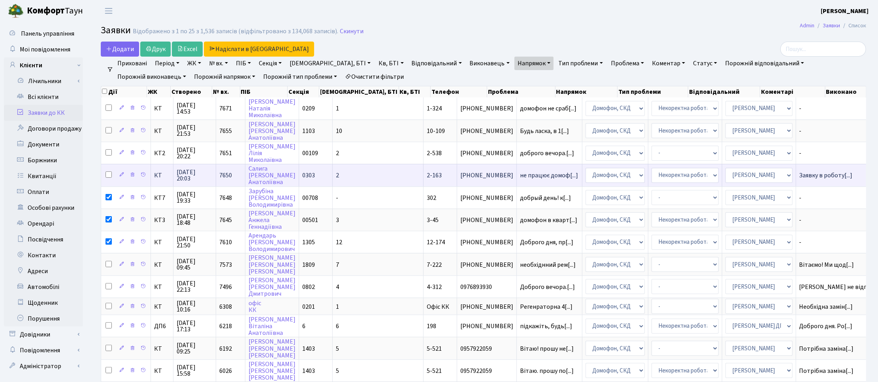
click at [109, 173] on input "checkbox" at bounding box center [109, 174] width 6 height 6
checkbox input "true"
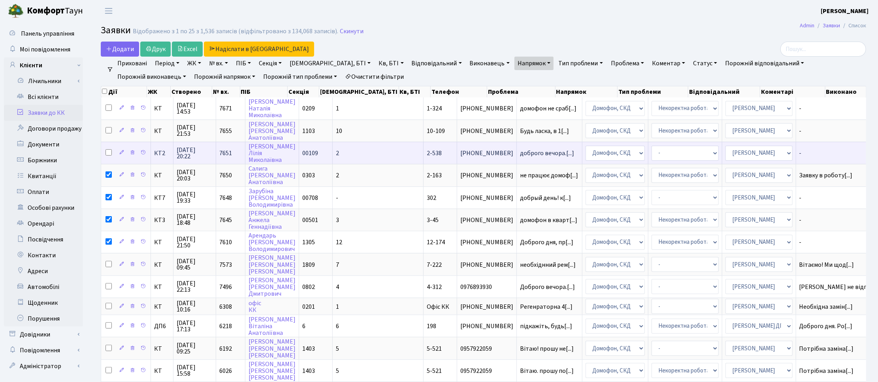
click at [108, 151] on input "checkbox" at bounding box center [109, 152] width 6 height 6
checkbox input "true"
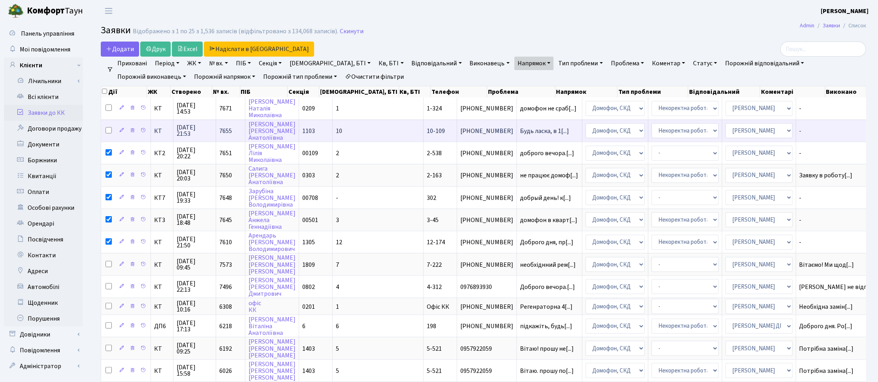
click at [107, 130] on input "checkbox" at bounding box center [109, 130] width 6 height 6
checkbox input "true"
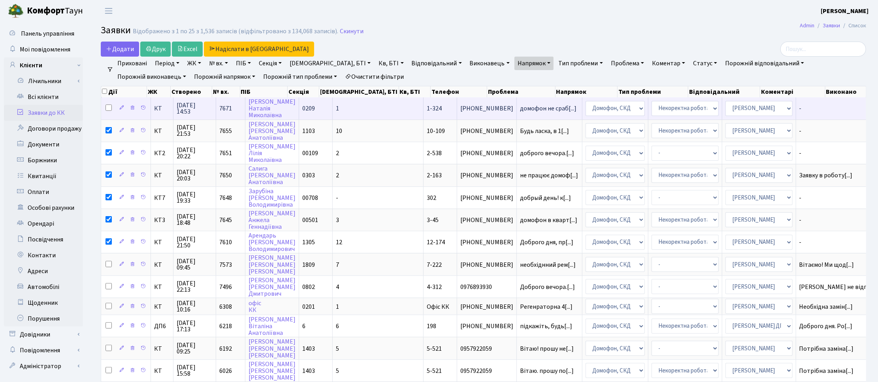
click at [107, 107] on input "checkbox" at bounding box center [109, 107] width 6 height 6
checkbox input "true"
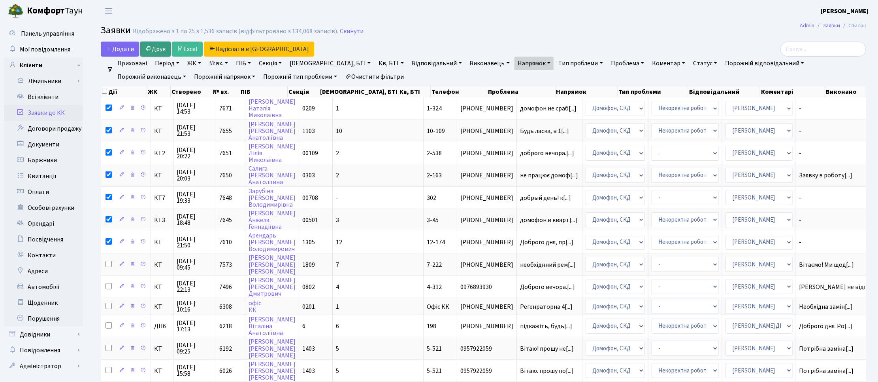
click at [159, 49] on link "Друк" at bounding box center [155, 49] width 30 height 15
click at [103, 91] on input "checkbox" at bounding box center [104, 91] width 5 height 5
checkbox input "true"
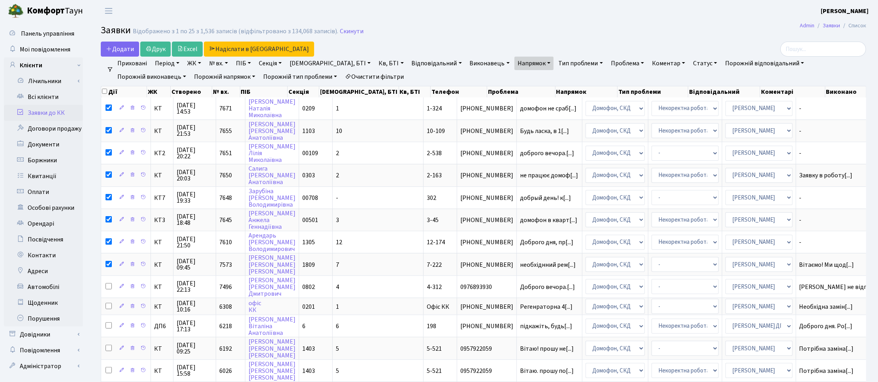
checkbox input "true"
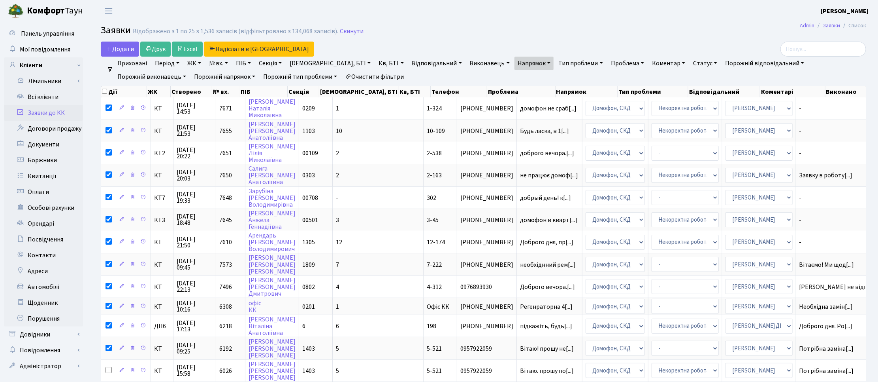
checkbox input "true"
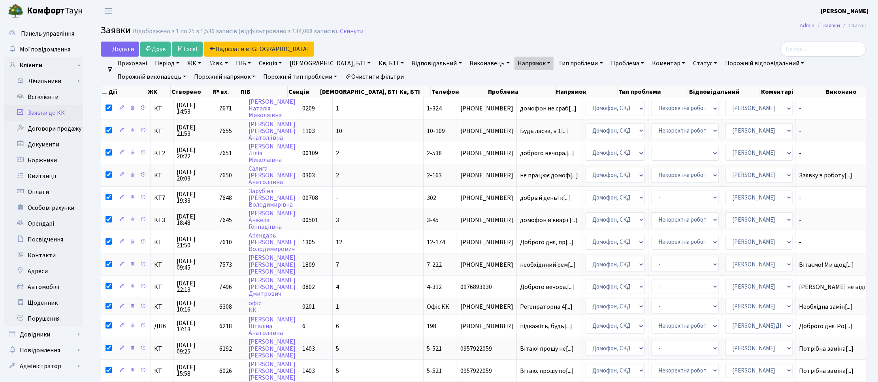
checkbox input "true"
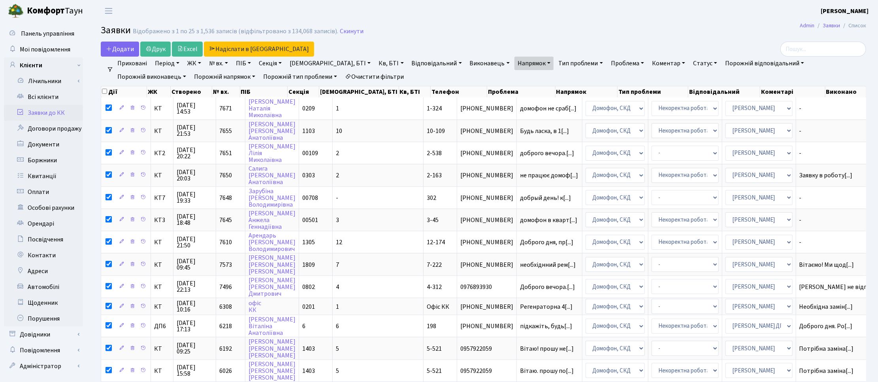
checkbox input "true"
click at [103, 91] on input "checkbox" at bounding box center [104, 91] width 5 height 5
checkbox input "false"
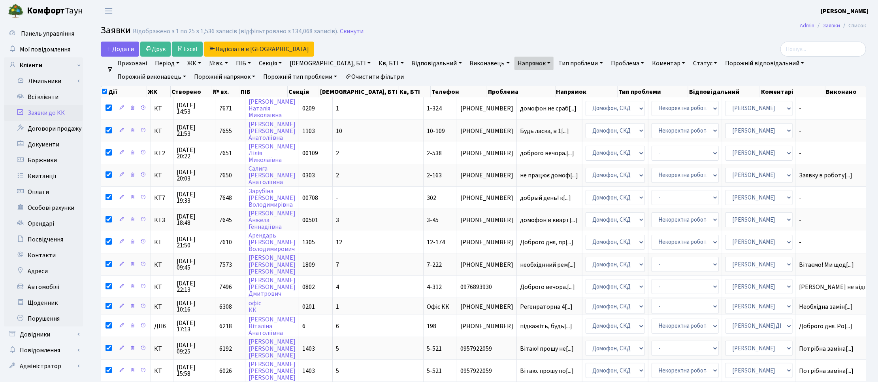
checkbox input "false"
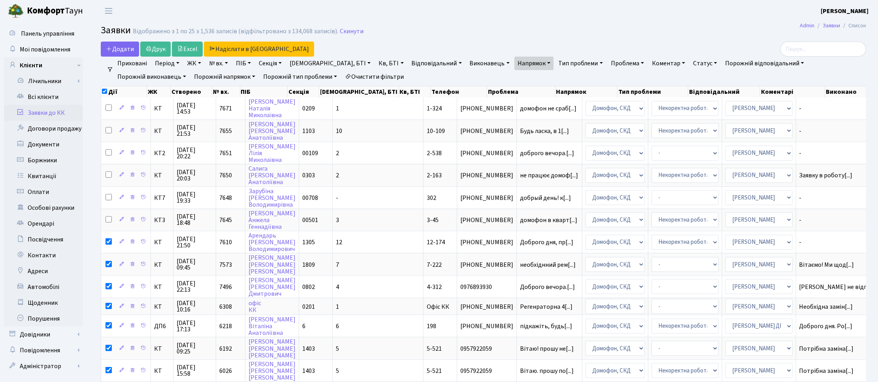
checkbox input "false"
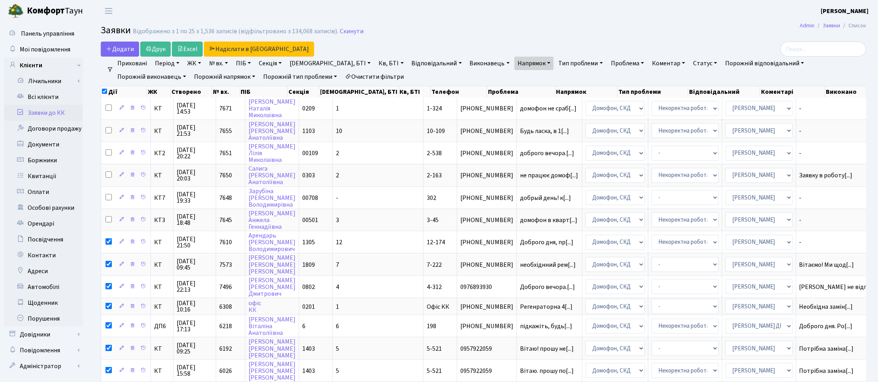
checkbox input "false"
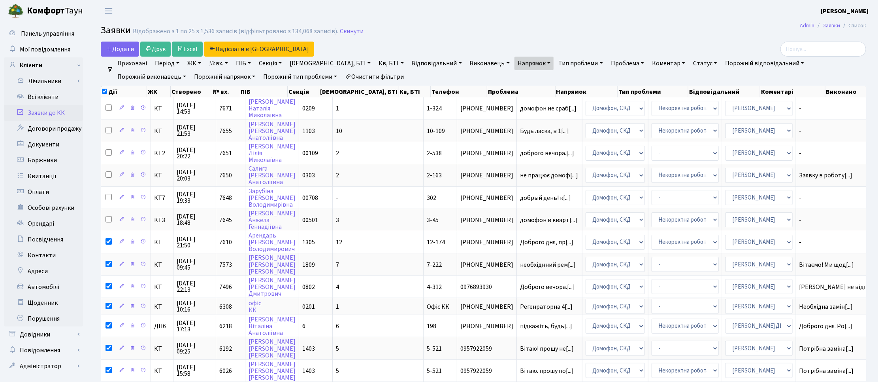
checkbox input "false"
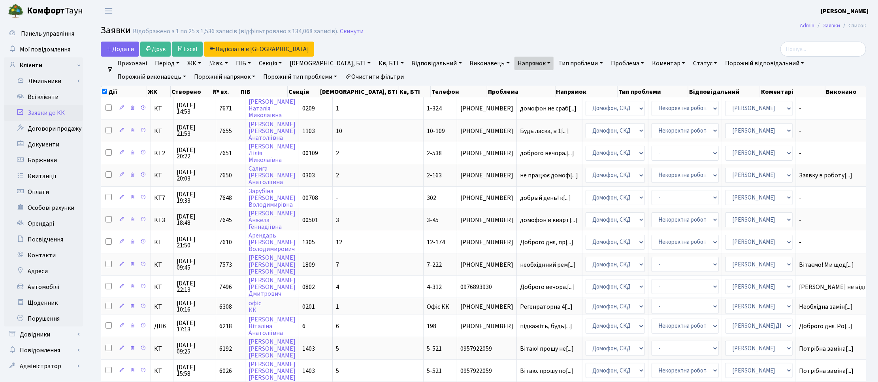
checkbox input "false"
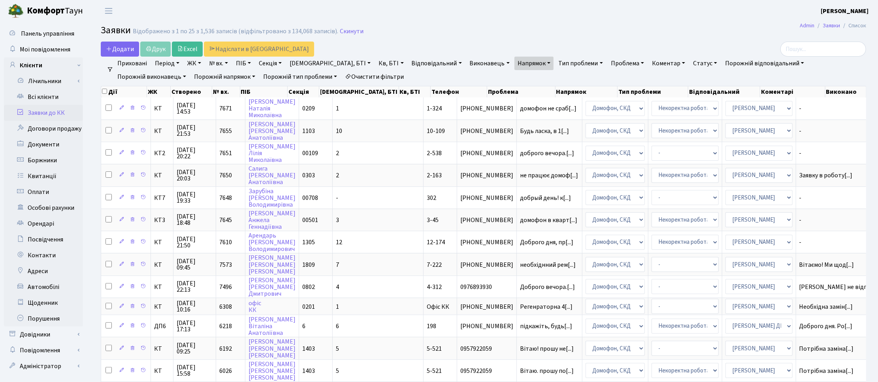
click at [515, 62] on link "Напрямок" at bounding box center [534, 63] width 39 height 13
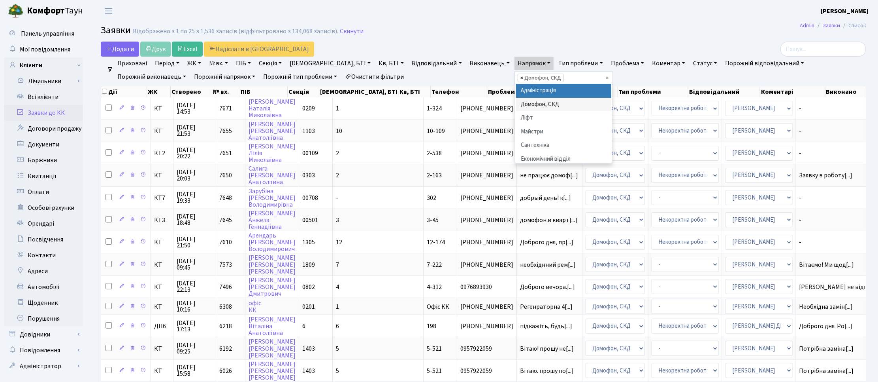
click at [521, 76] on span "×" at bounding box center [522, 78] width 3 height 8
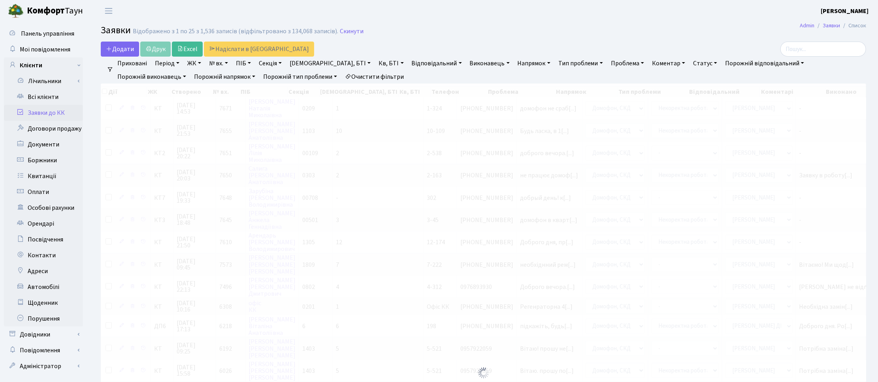
select select
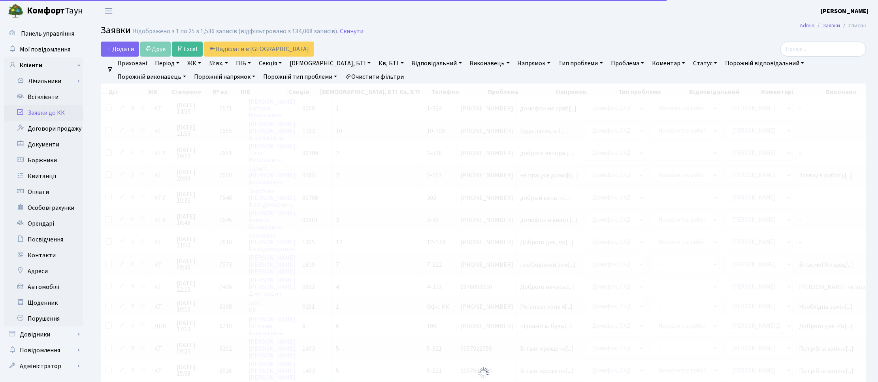
click at [515, 64] on link "Напрямок" at bounding box center [534, 63] width 39 height 13
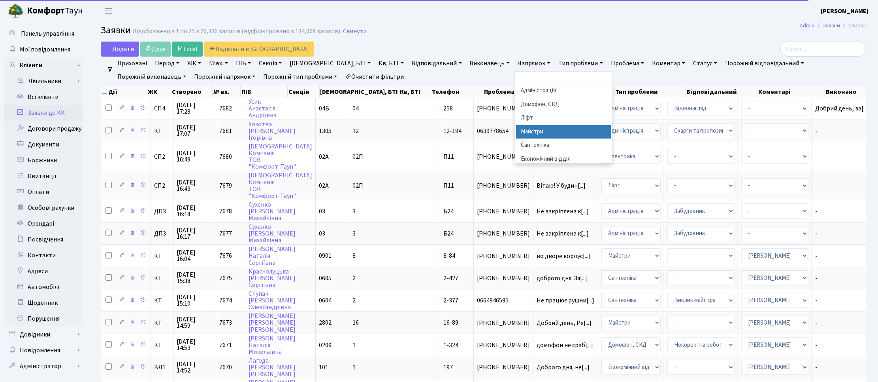
scroll to position [49, 0]
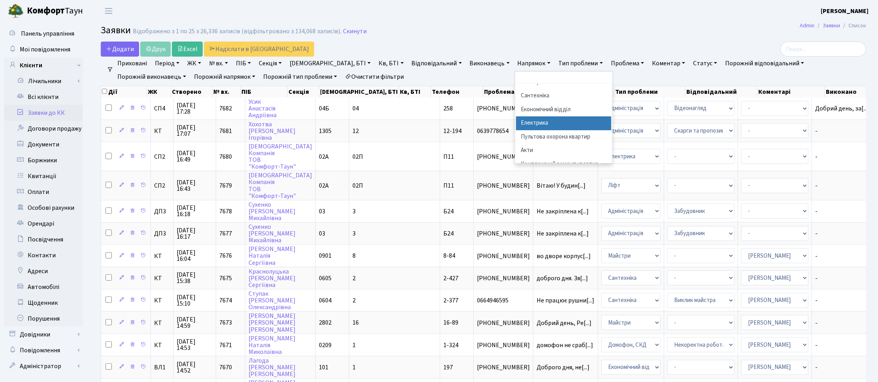
click at [516, 123] on li "Електрика" at bounding box center [564, 123] width 96 height 14
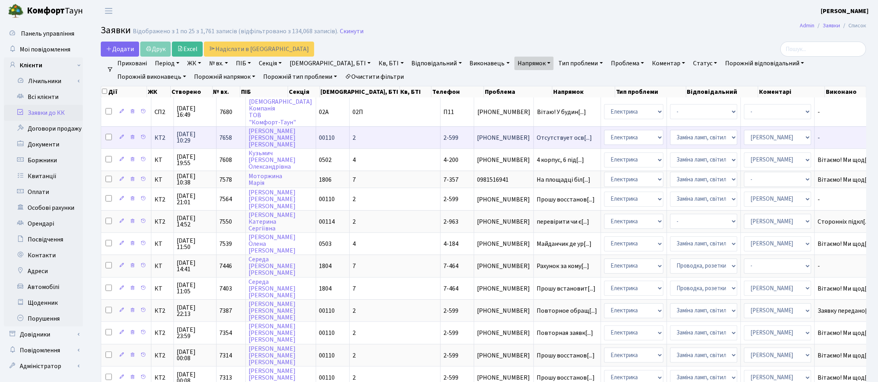
click at [189, 136] on span "04.09.2025 10:29" at bounding box center [195, 137] width 36 height 13
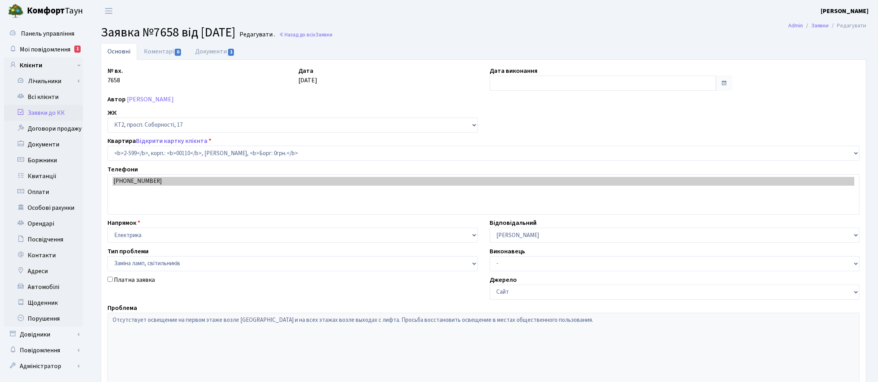
select select "15654"
select select "40"
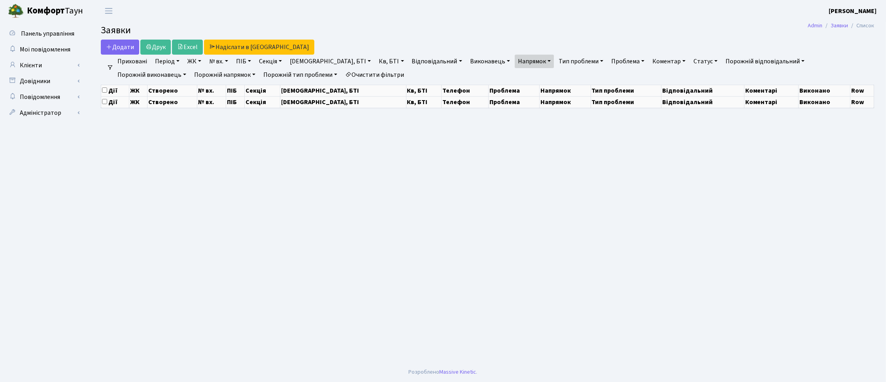
select select "25"
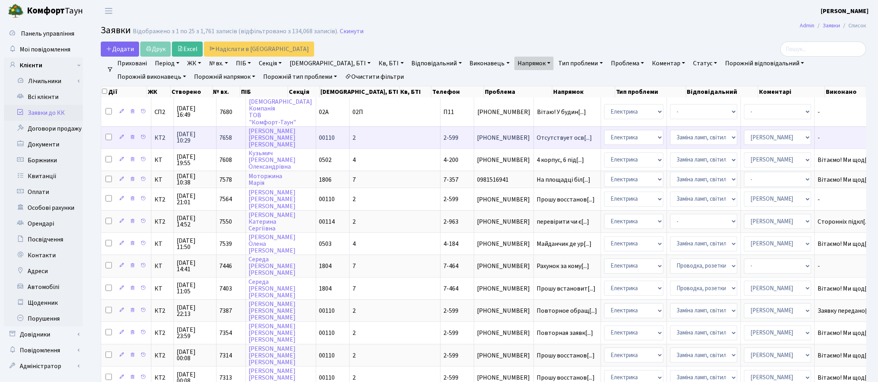
click at [108, 137] on input "checkbox" at bounding box center [109, 137] width 6 height 6
checkbox input "true"
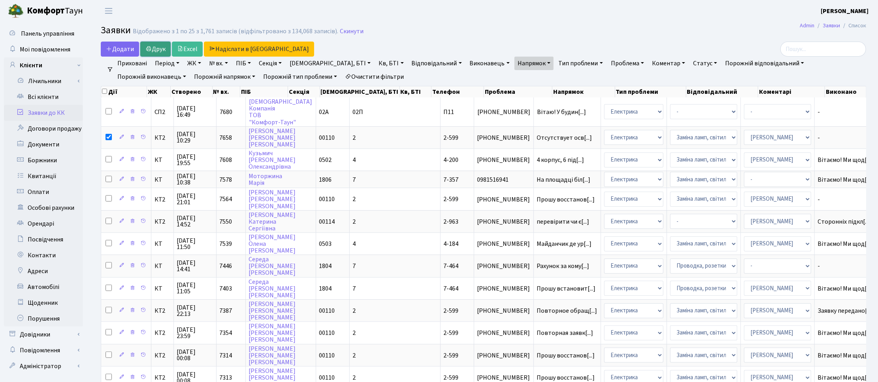
click at [162, 49] on link "Друк" at bounding box center [155, 49] width 30 height 15
